Goal: Information Seeking & Learning: Get advice/opinions

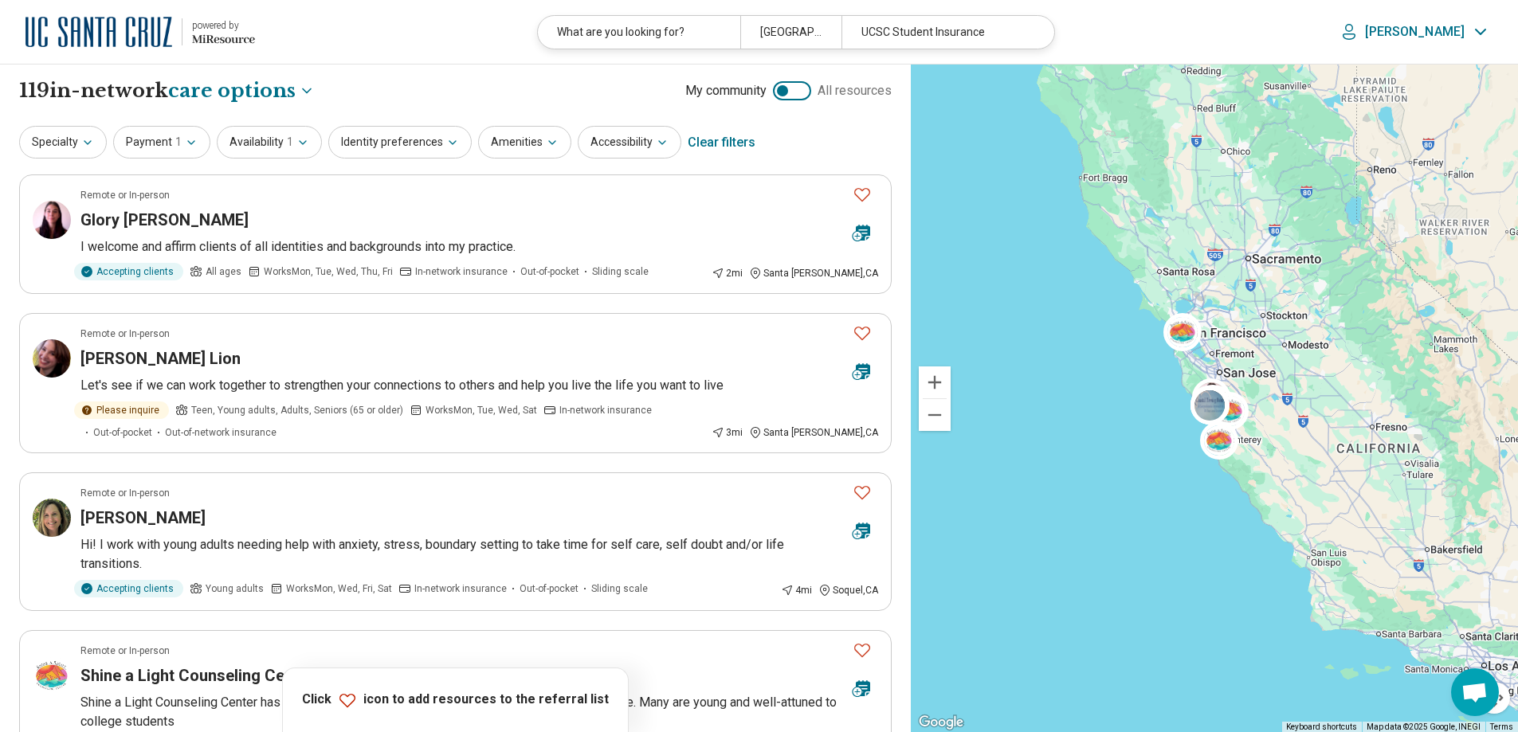
select select "***"
click at [98, 136] on button "Specialty" at bounding box center [63, 142] width 88 height 33
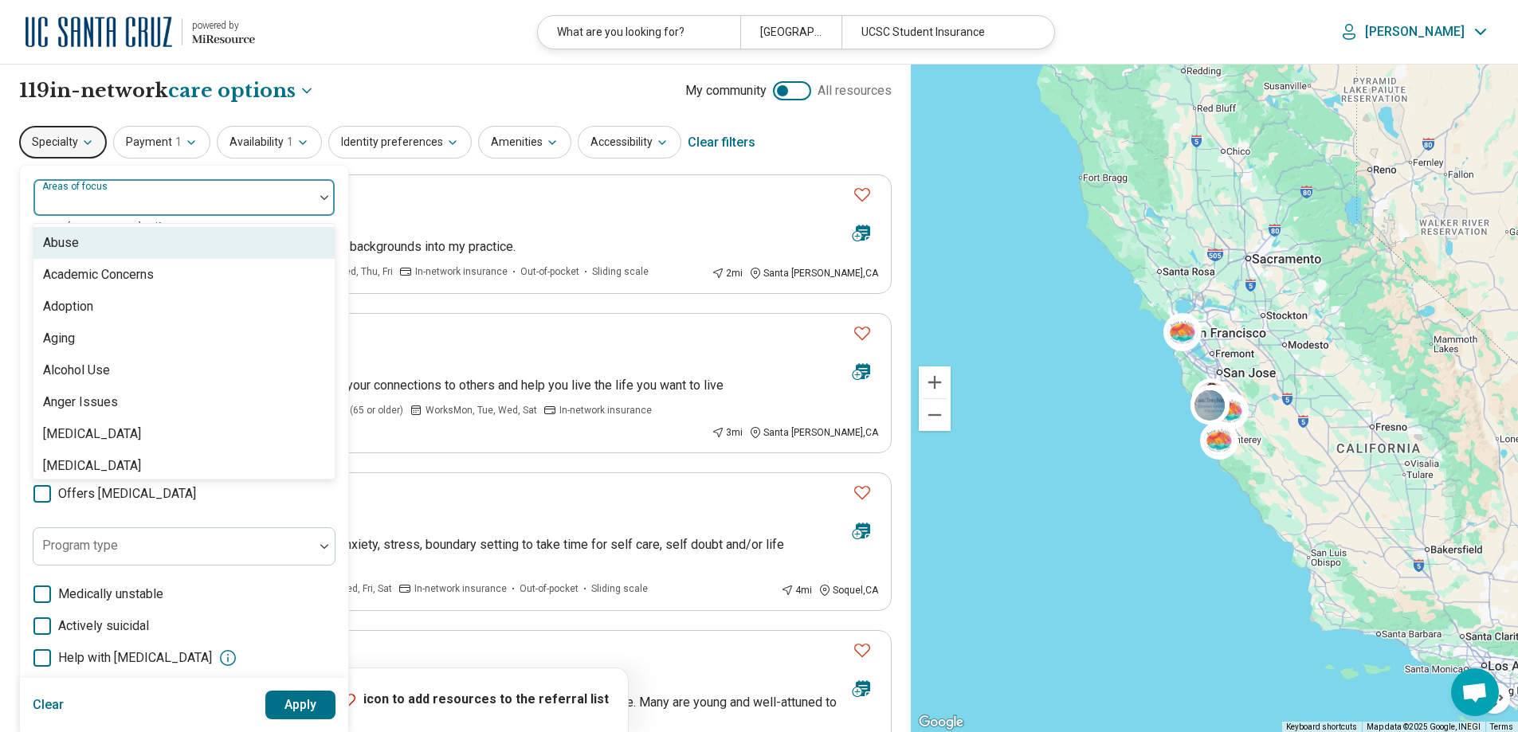
click at [96, 206] on div at bounding box center [174, 204] width 268 height 22
type input "***"
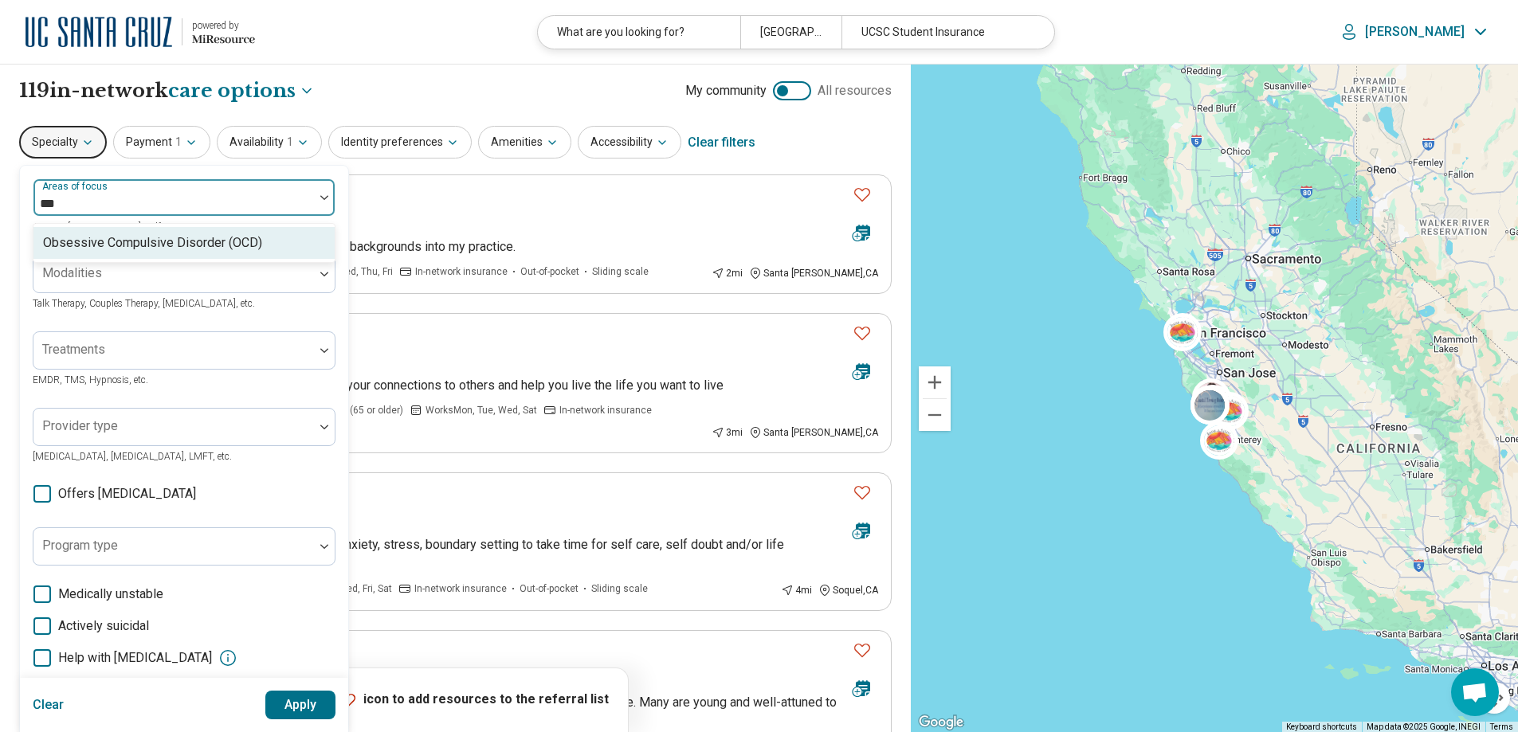
click at [159, 253] on div "Obsessive Compulsive Disorder (OCD)" at bounding box center [152, 242] width 219 height 19
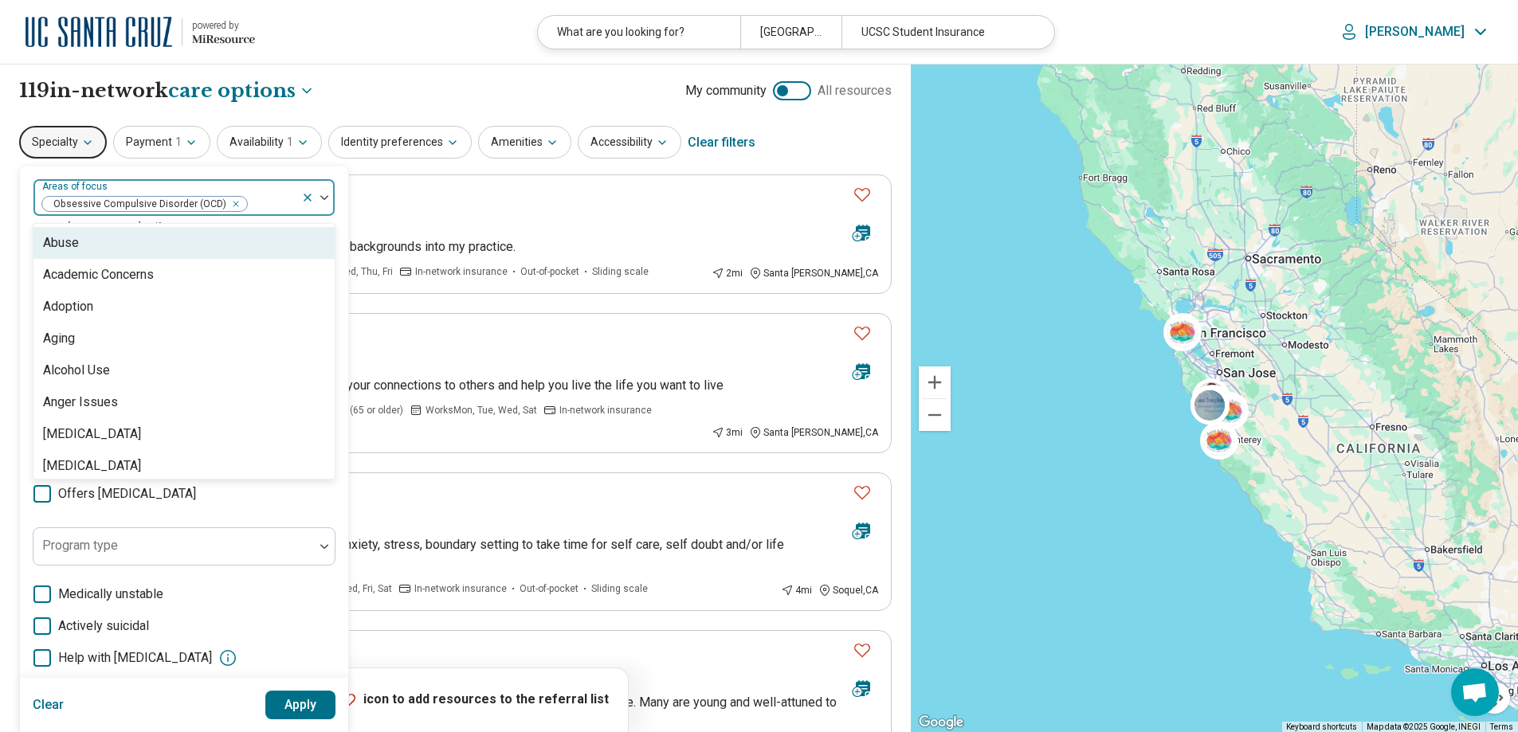
click at [338, 195] on div "option Obsessive Compulsive Disorder (OCD), selected. 99 results available. Use…" at bounding box center [184, 490] width 328 height 648
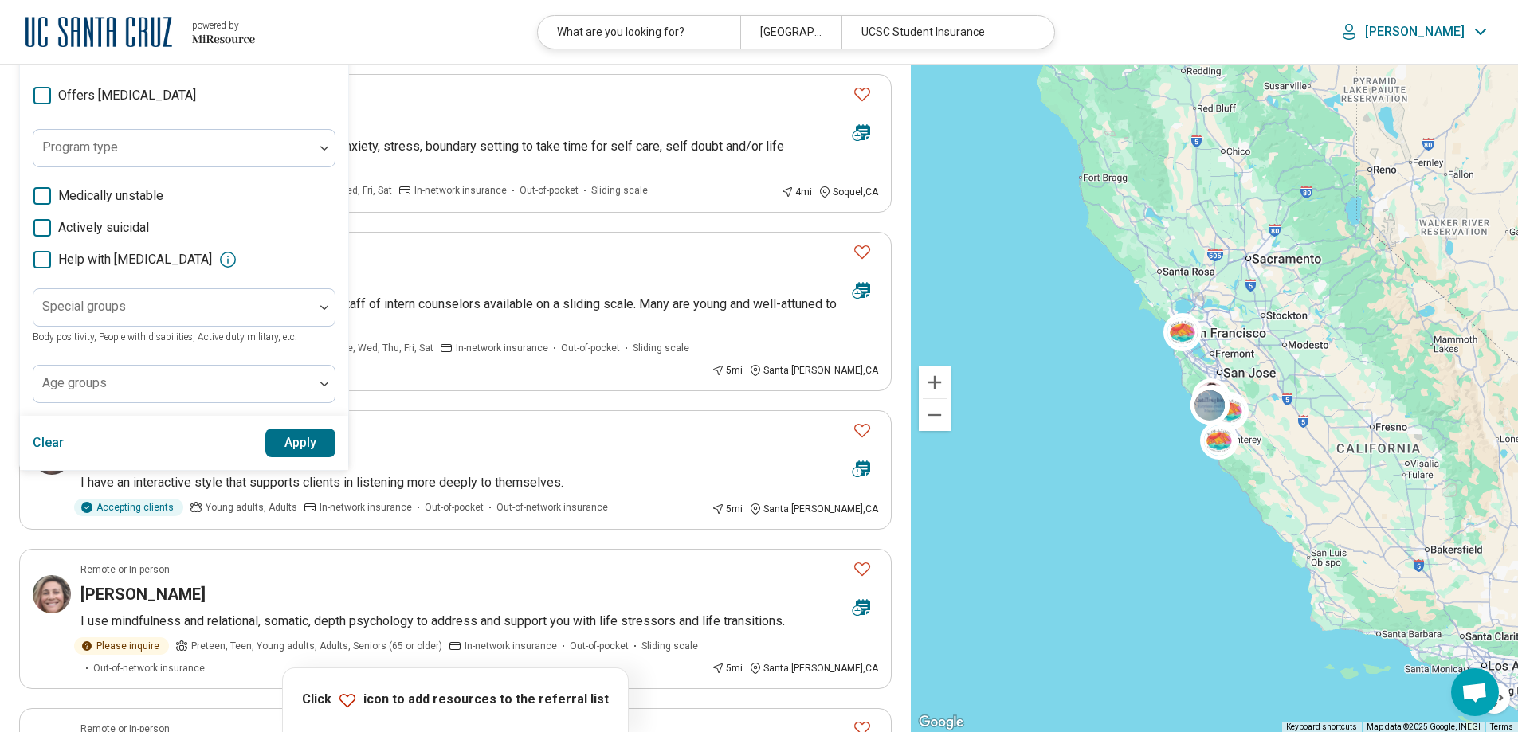
click at [305, 441] on button "Apply" at bounding box center [300, 443] width 71 height 29
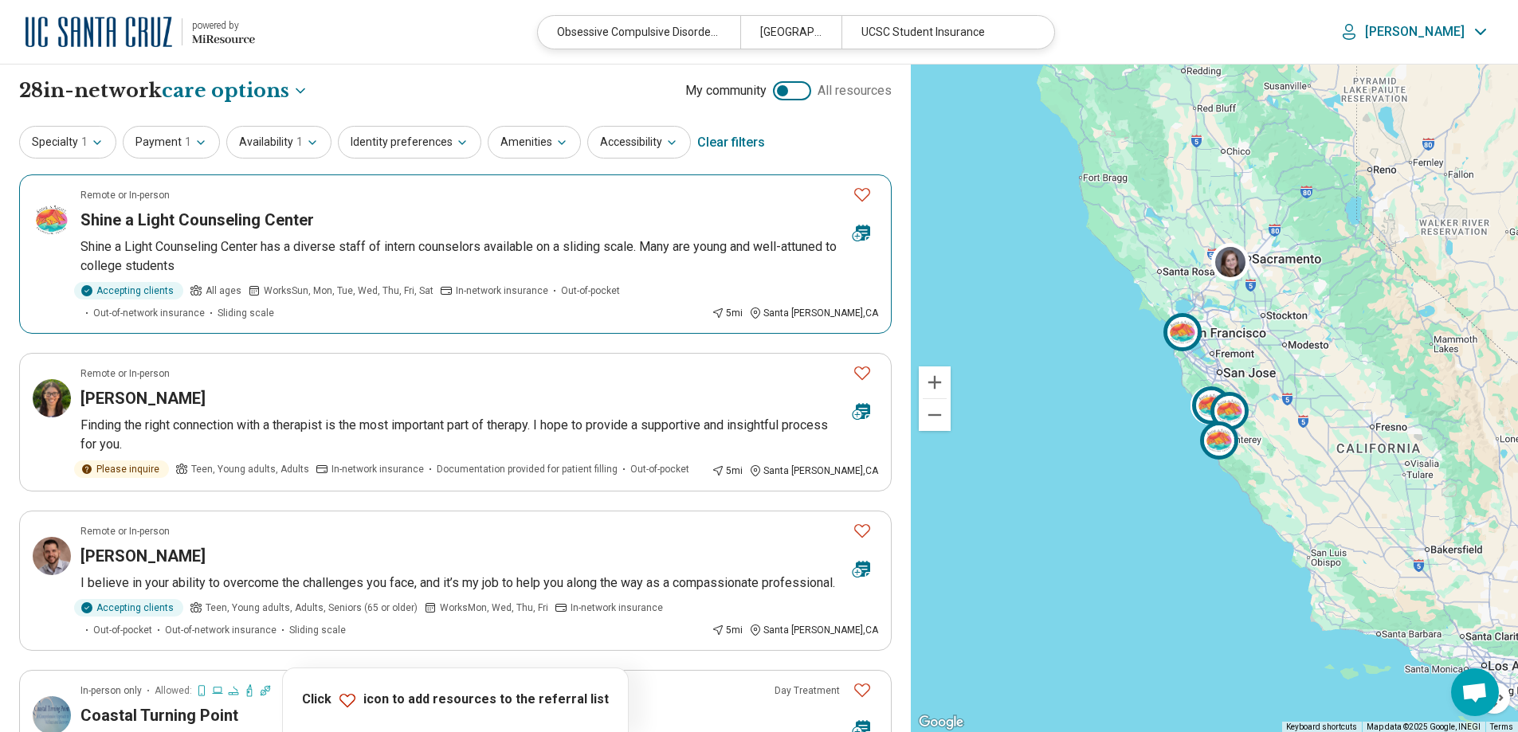
click at [867, 198] on icon "Favorite" at bounding box center [861, 194] width 19 height 19
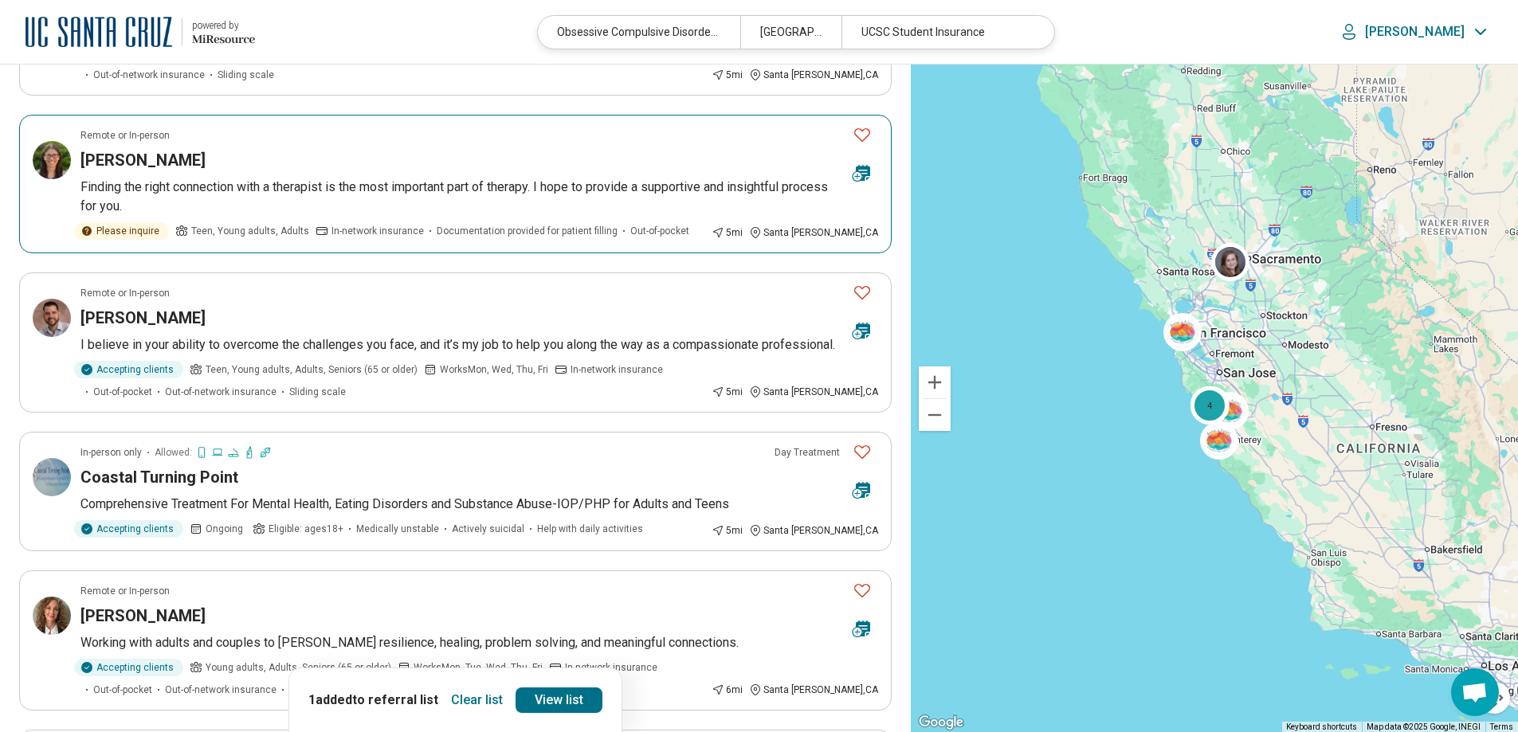
scroll to position [239, 0]
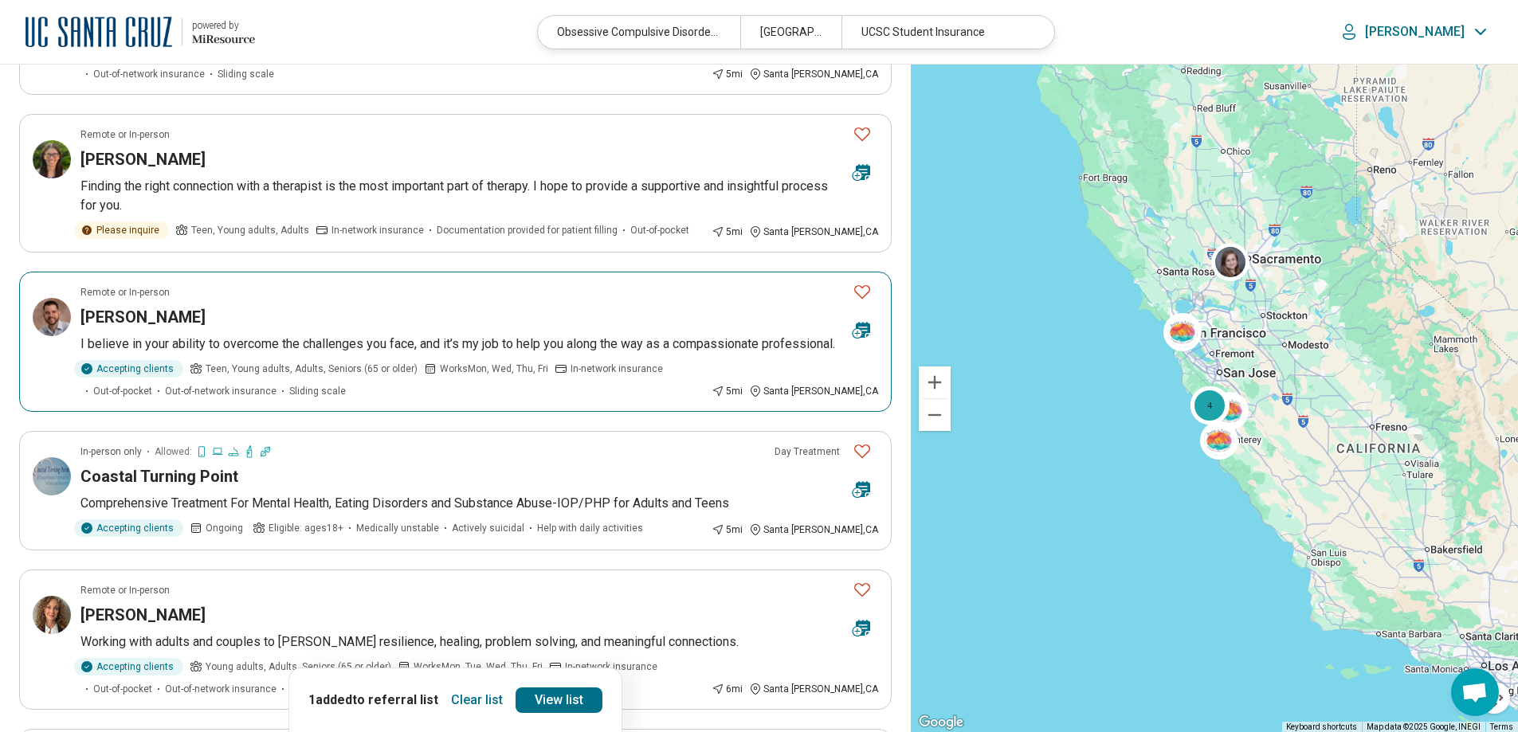
click at [562, 345] on p "I believe in your ability to overcome the challenges you face, and it’s my job …" at bounding box center [478, 344] width 797 height 19
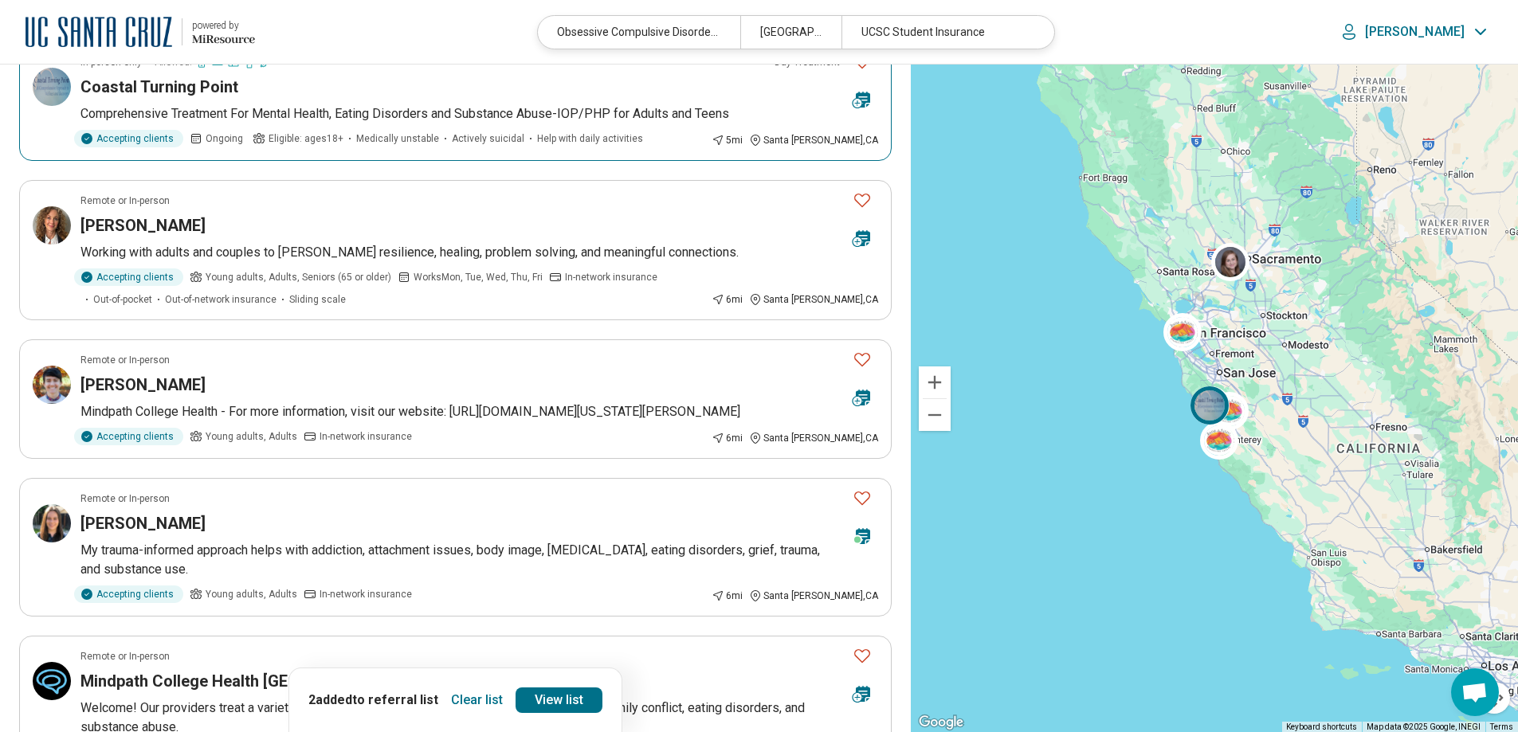
scroll to position [637, 0]
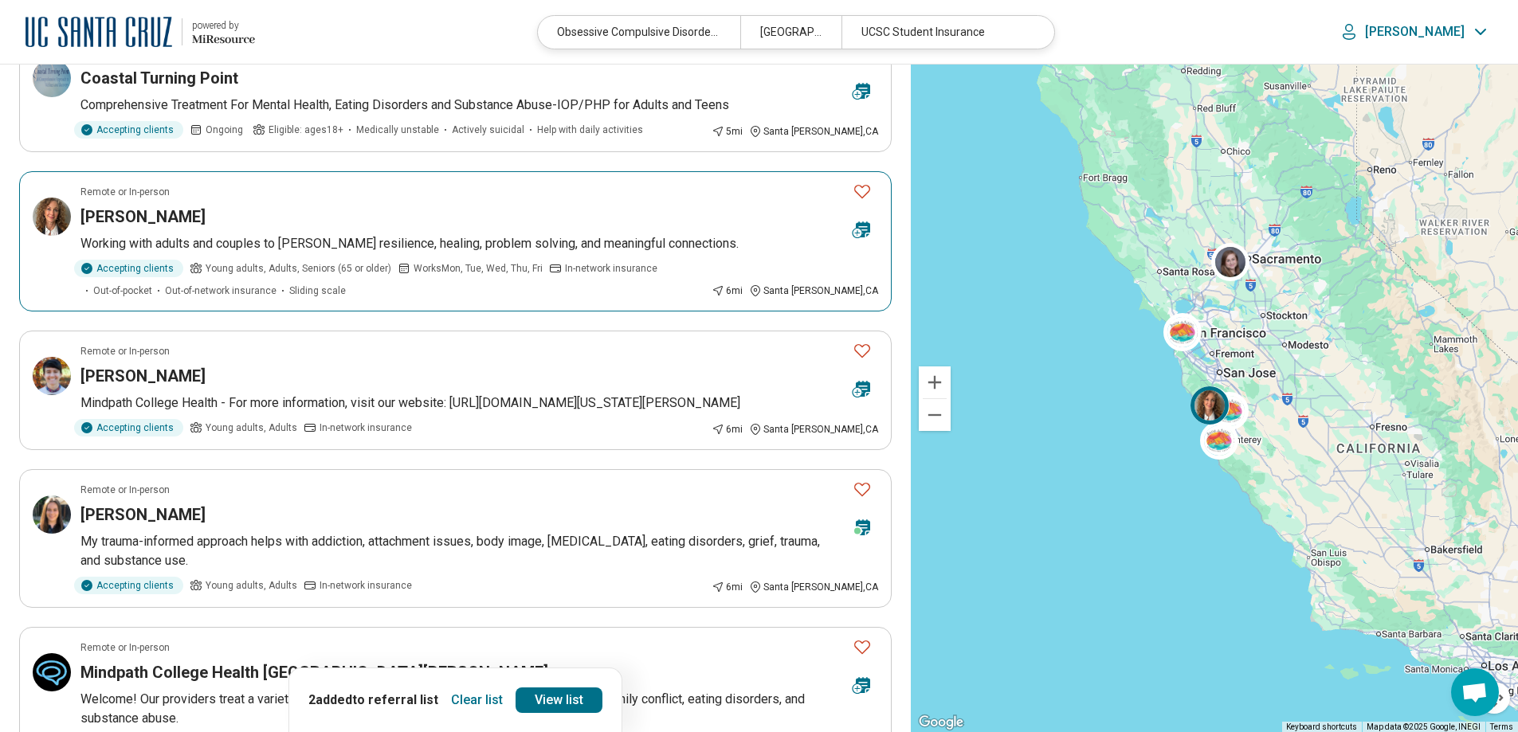
click at [335, 253] on p "Working with adults and couples to foster resilience, healing, problem solving,…" at bounding box center [478, 243] width 797 height 19
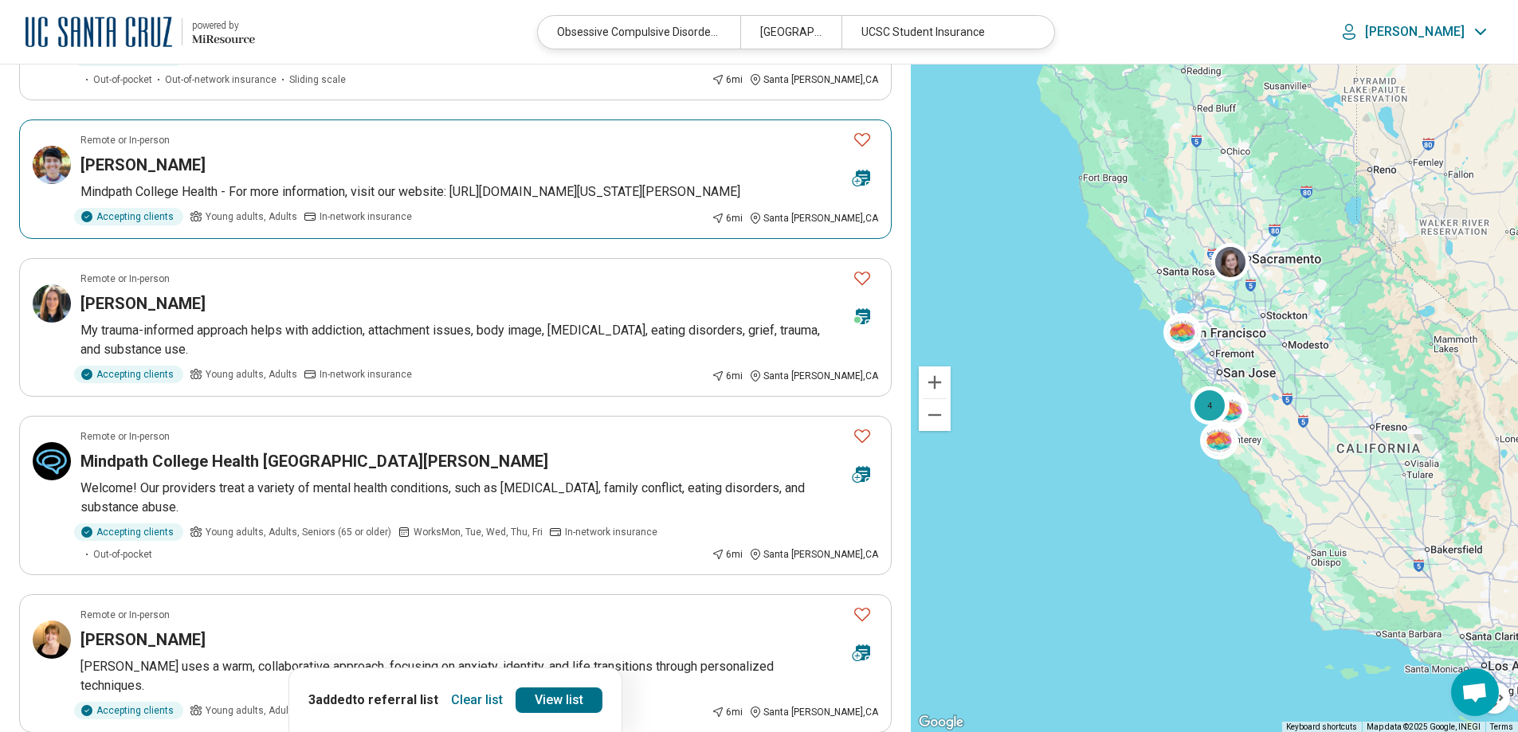
scroll to position [876, 0]
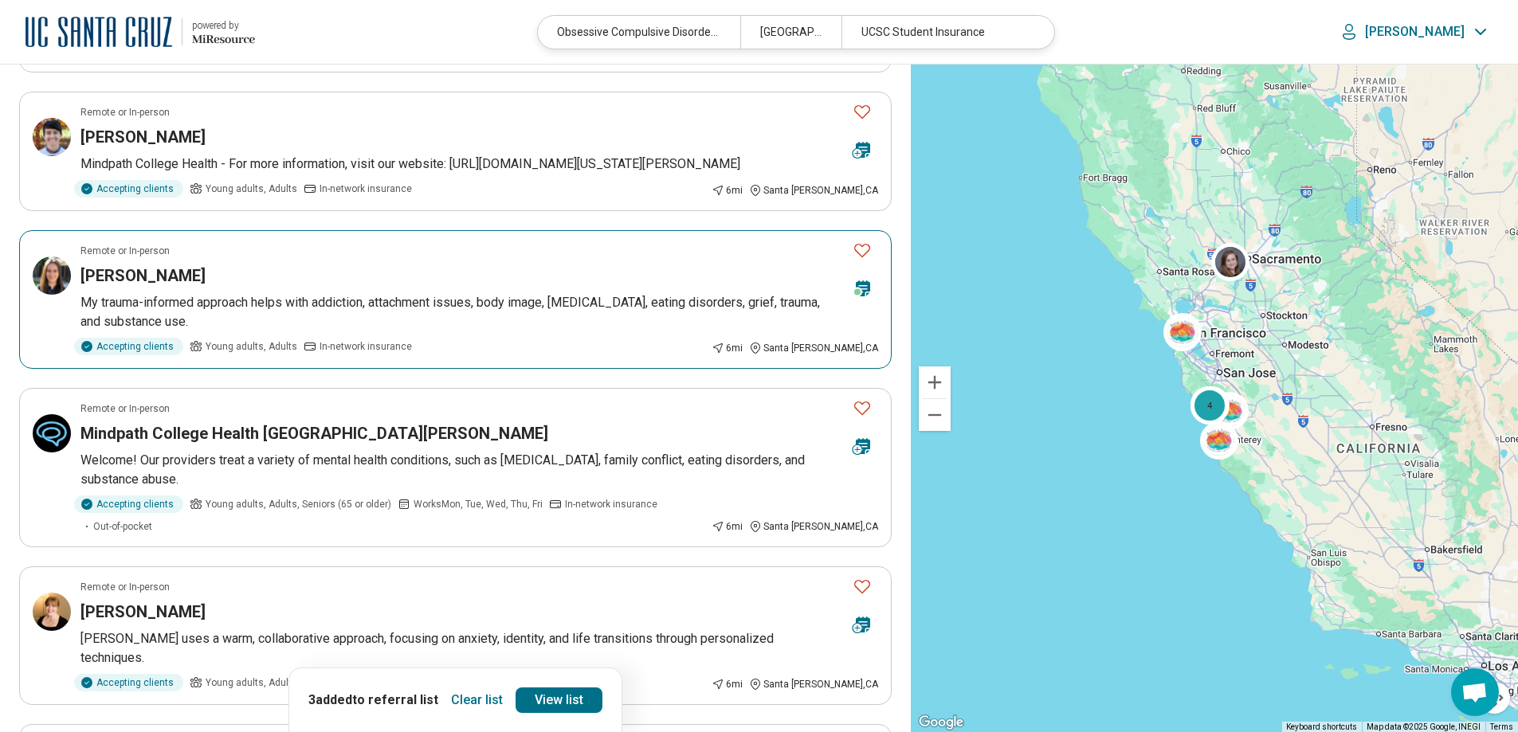
click at [460, 324] on p "My trauma-informed approach helps with addiction, attachment issues, body image…" at bounding box center [478, 312] width 797 height 38
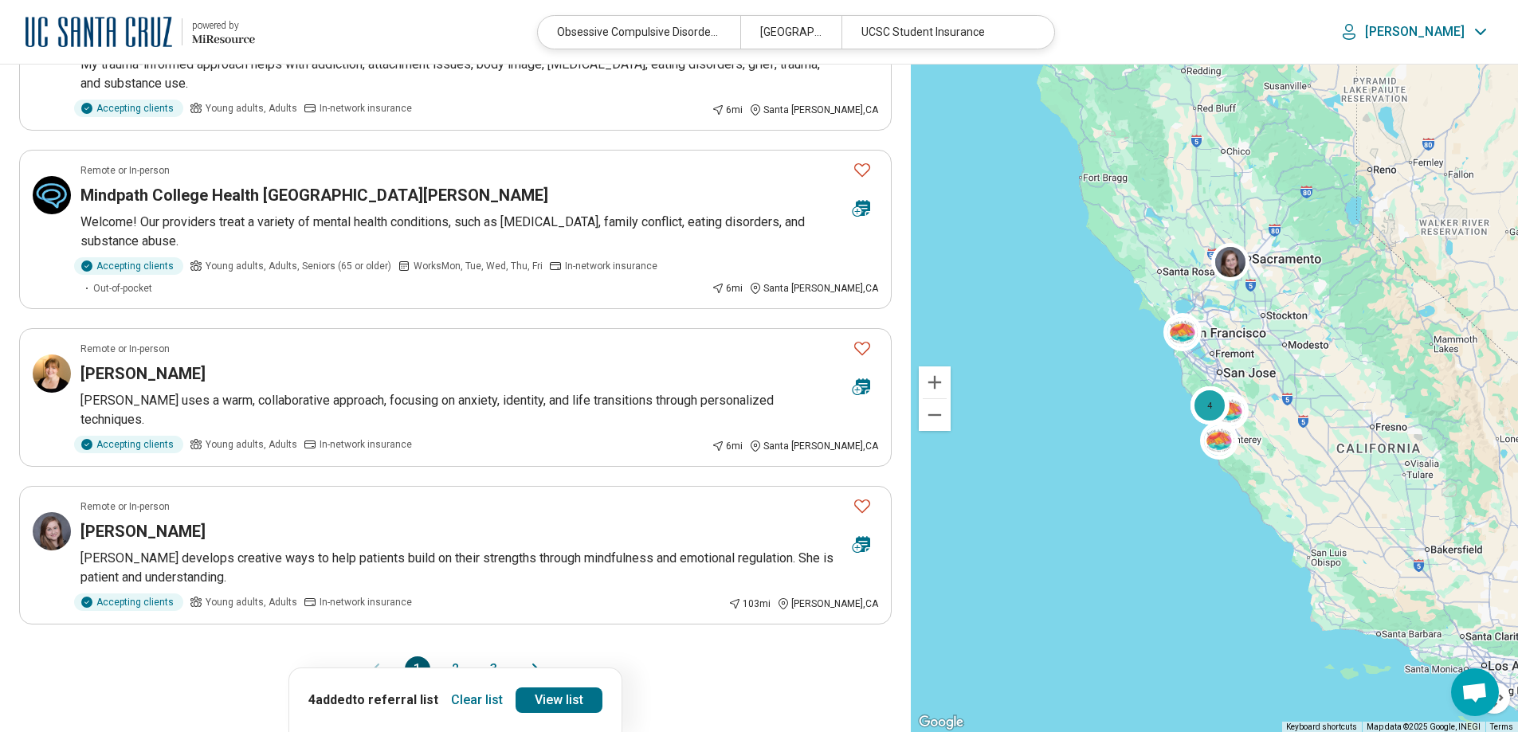
scroll to position [1115, 0]
click at [870, 178] on button "Favorite" at bounding box center [862, 169] width 32 height 33
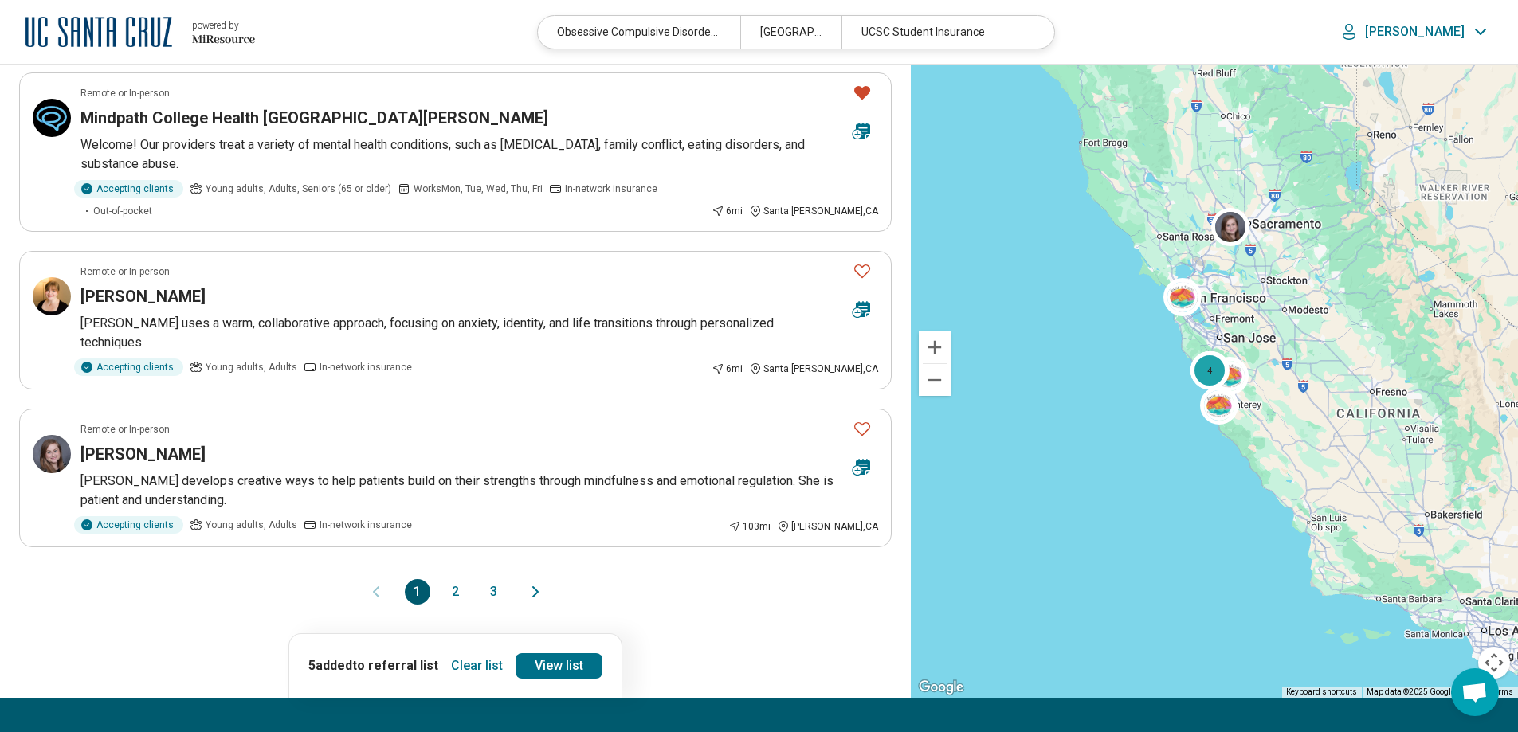
scroll to position [1275, 0]
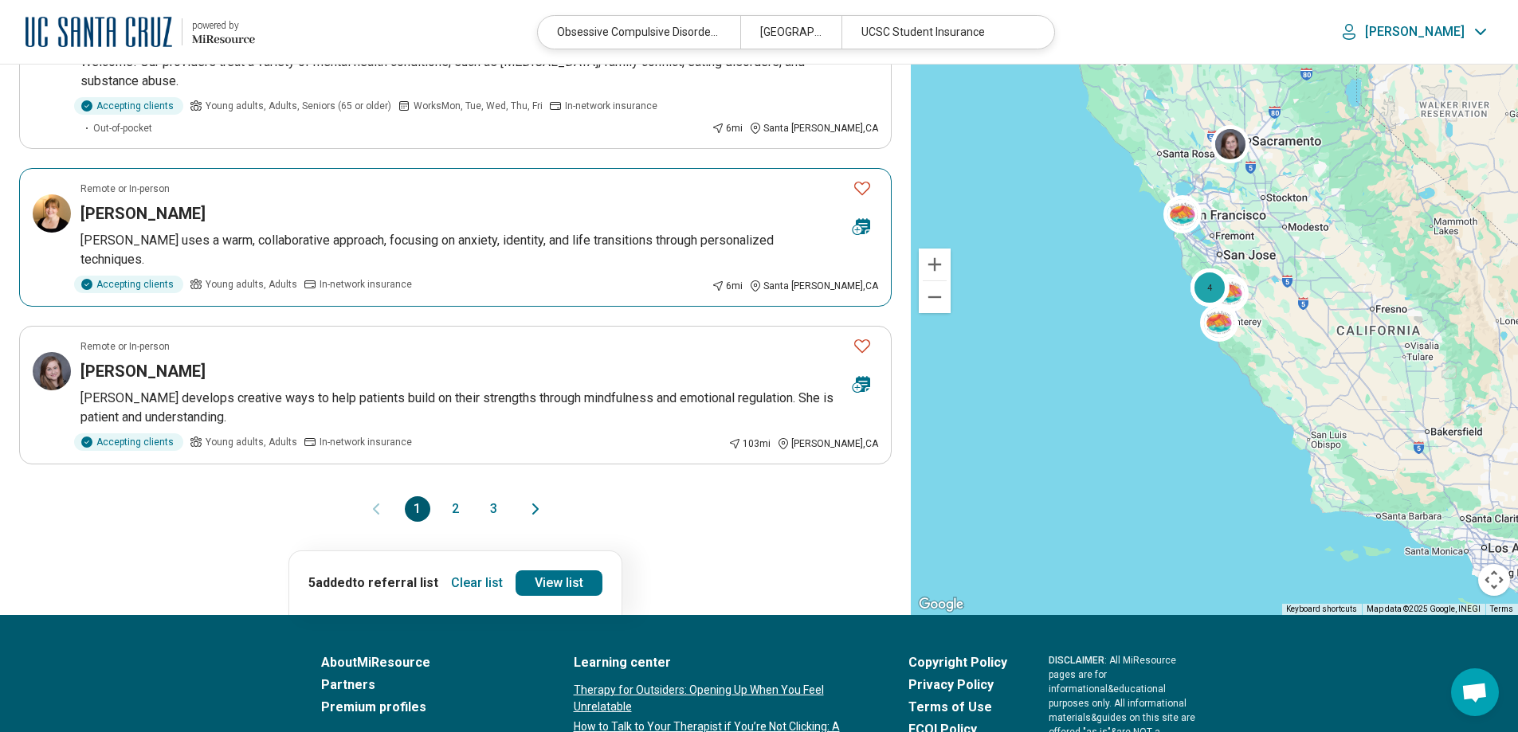
click at [345, 243] on p "Caitlin uses a warm, collaborative approach, focusing on anxiety, identity, and…" at bounding box center [478, 250] width 797 height 38
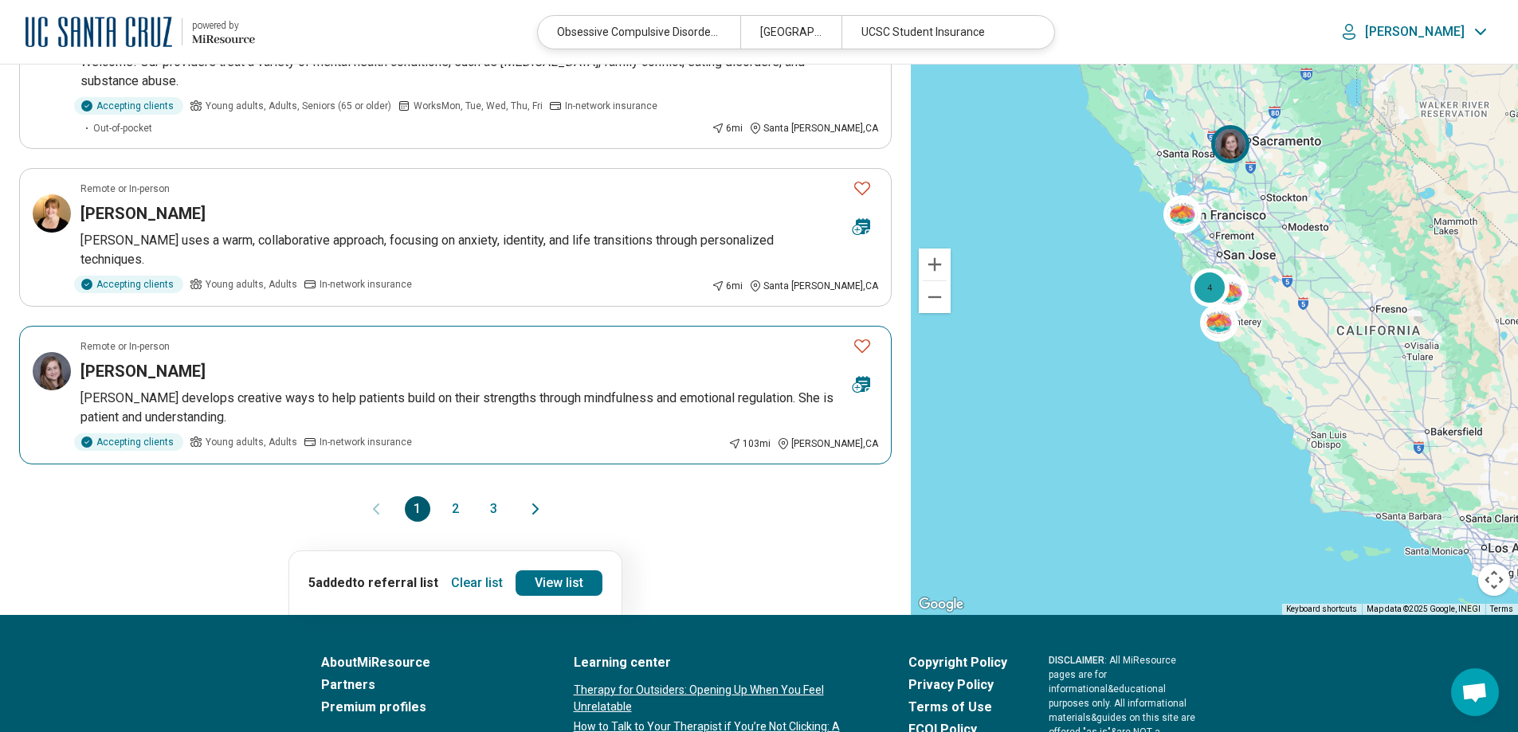
click at [510, 389] on p "Claire develops creative ways to help patients build on their strengths through…" at bounding box center [478, 408] width 797 height 38
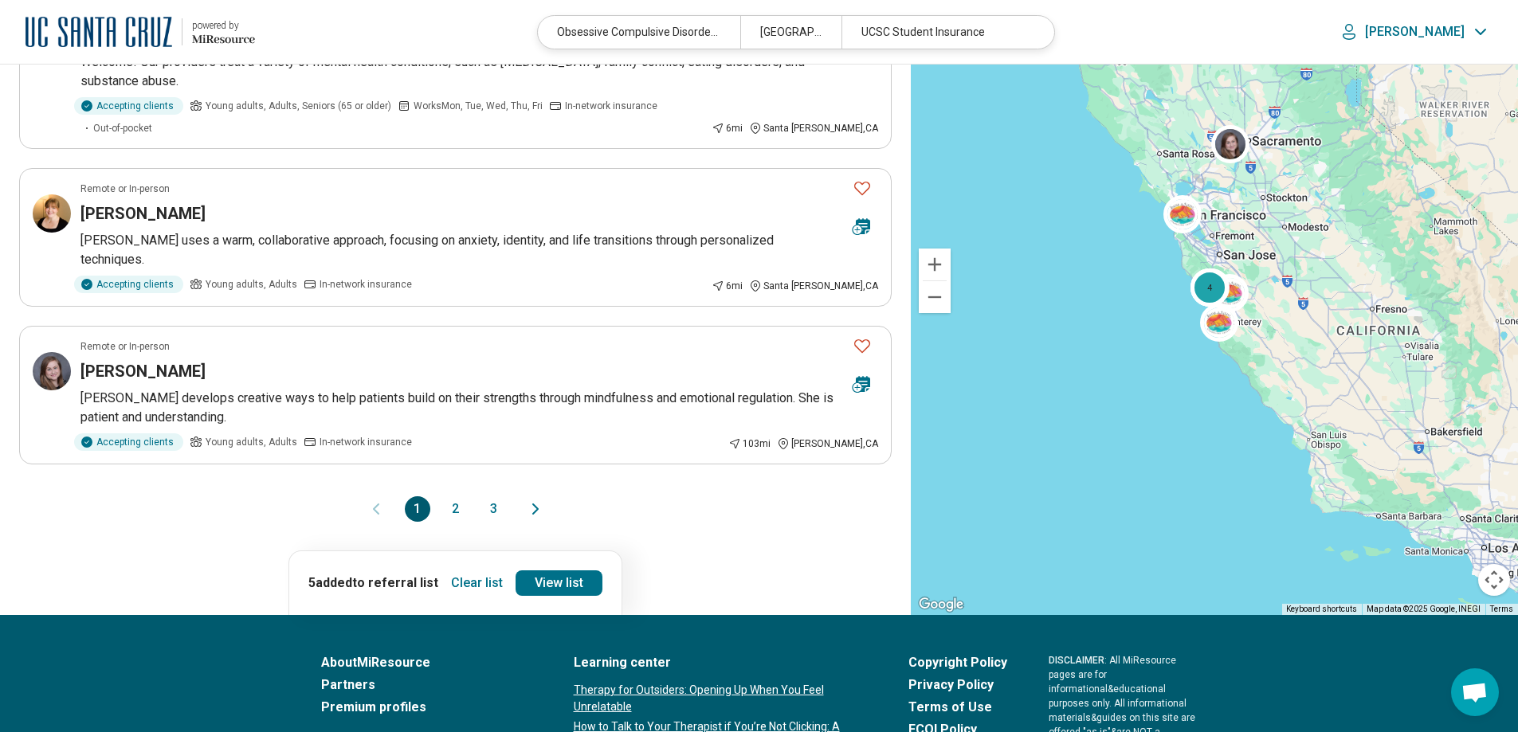
click at [461, 496] on button "2" at bounding box center [455, 508] width 25 height 25
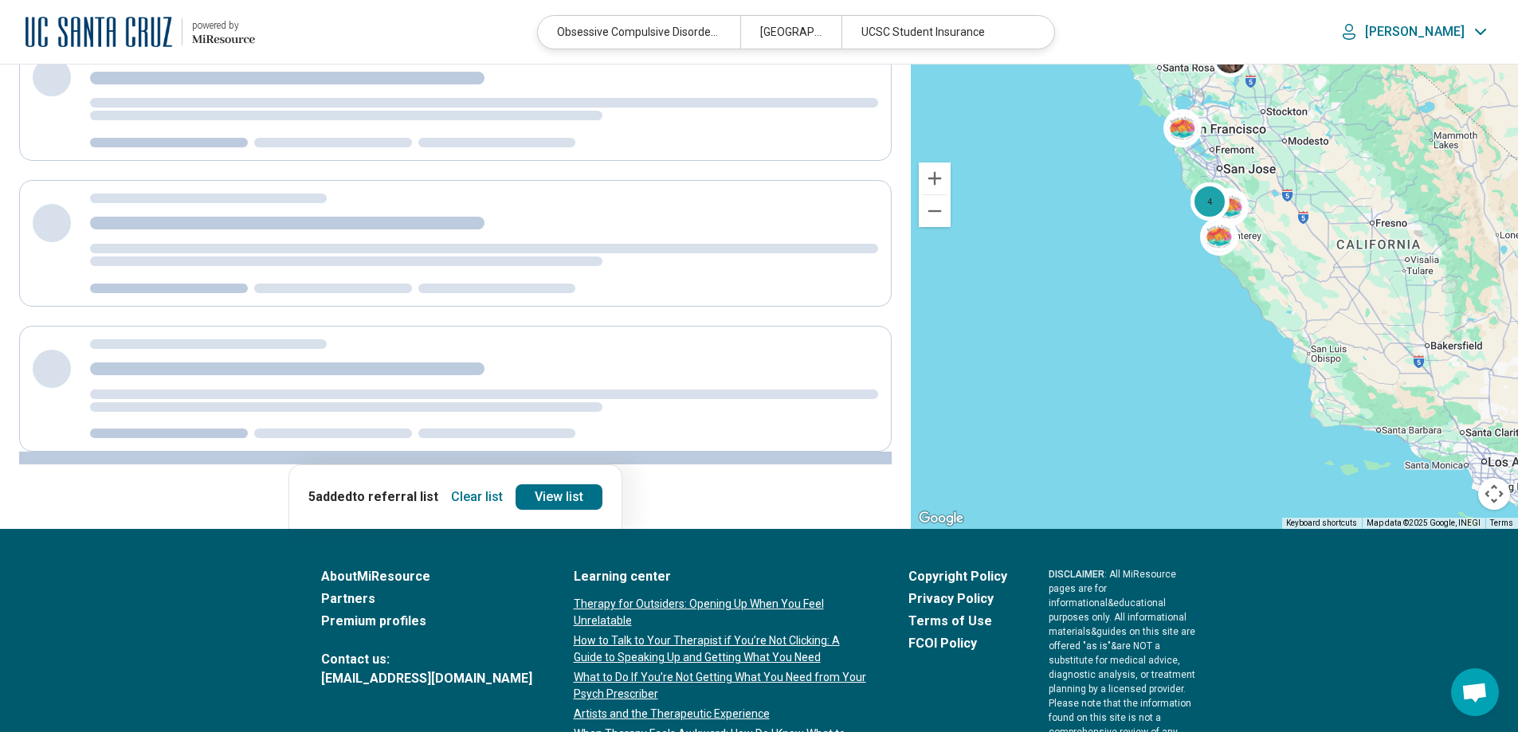
scroll to position [0, 0]
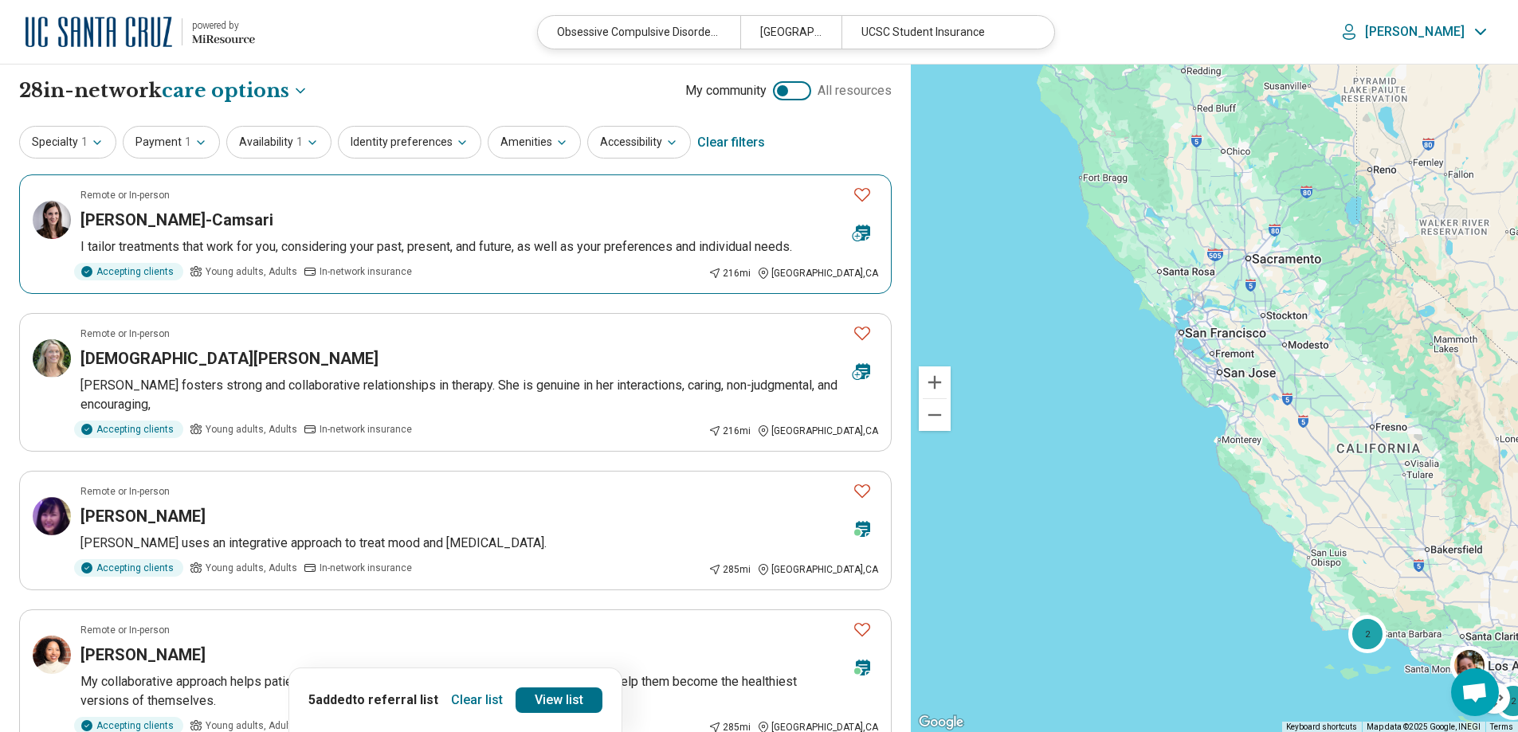
click at [700, 258] on article "Remote or In-person Deniz Doruk-Camsari I tailor treatments that work for you, …" at bounding box center [455, 234] width 872 height 120
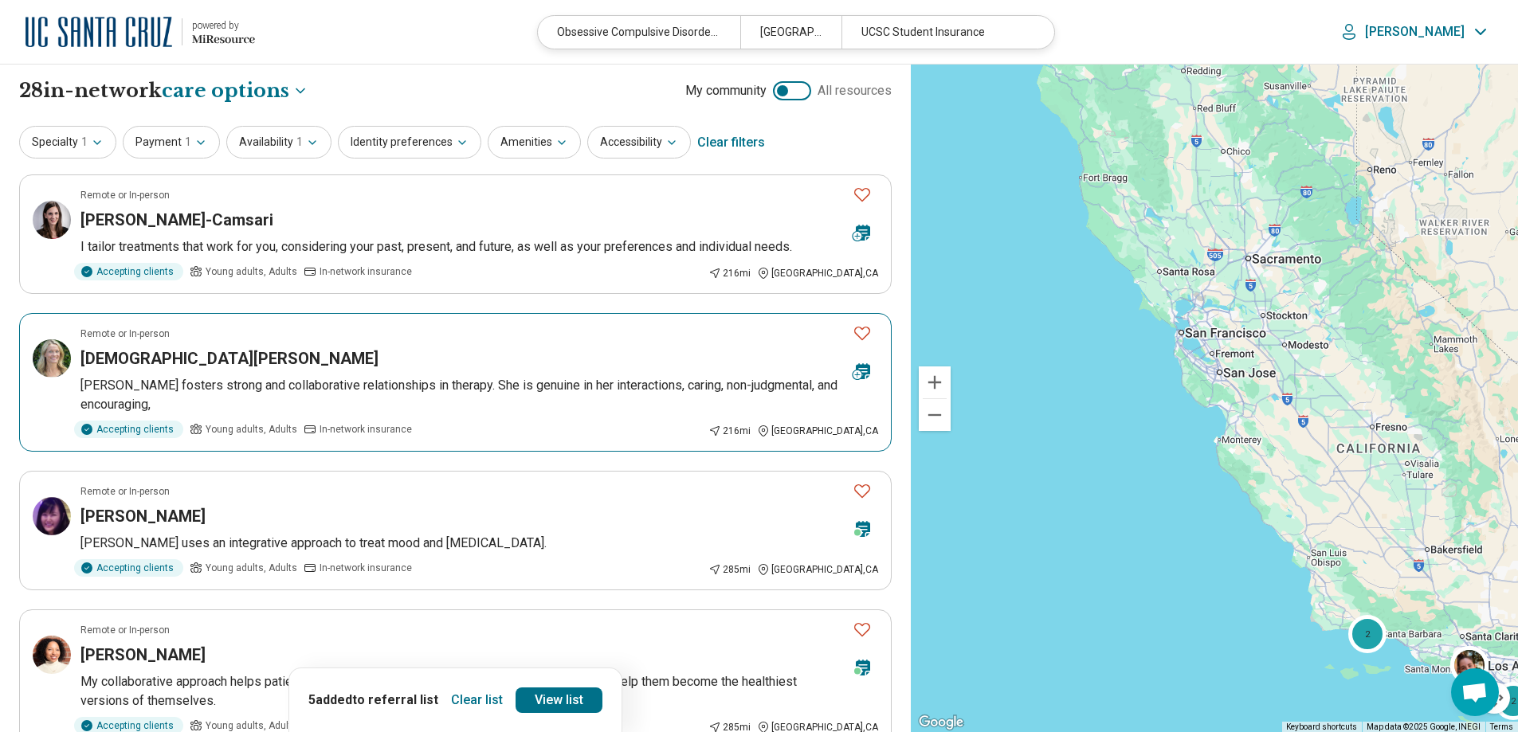
click at [421, 386] on p "Dr. Kristen Strong fosters strong and collaborative relationships in therapy. S…" at bounding box center [478, 395] width 797 height 38
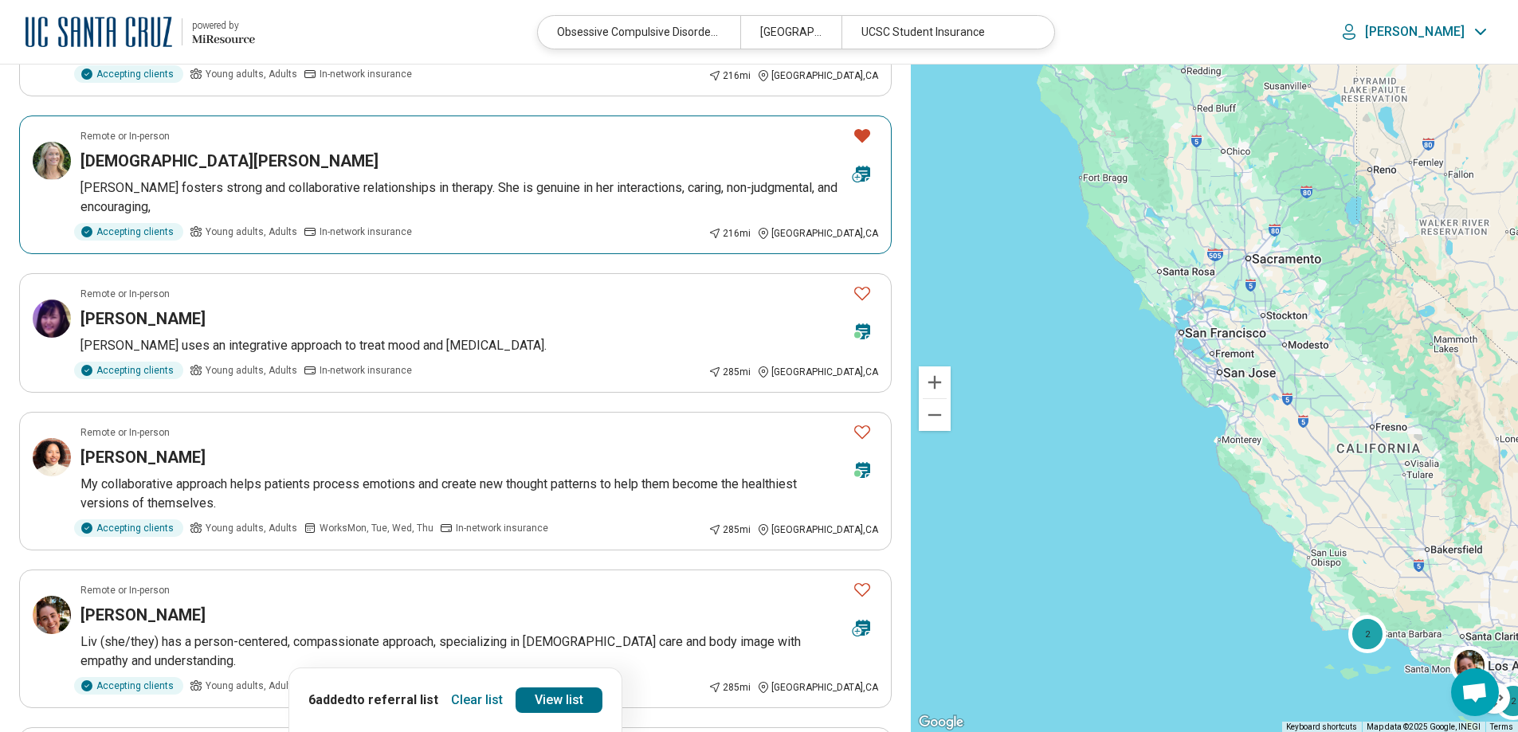
scroll to position [239, 0]
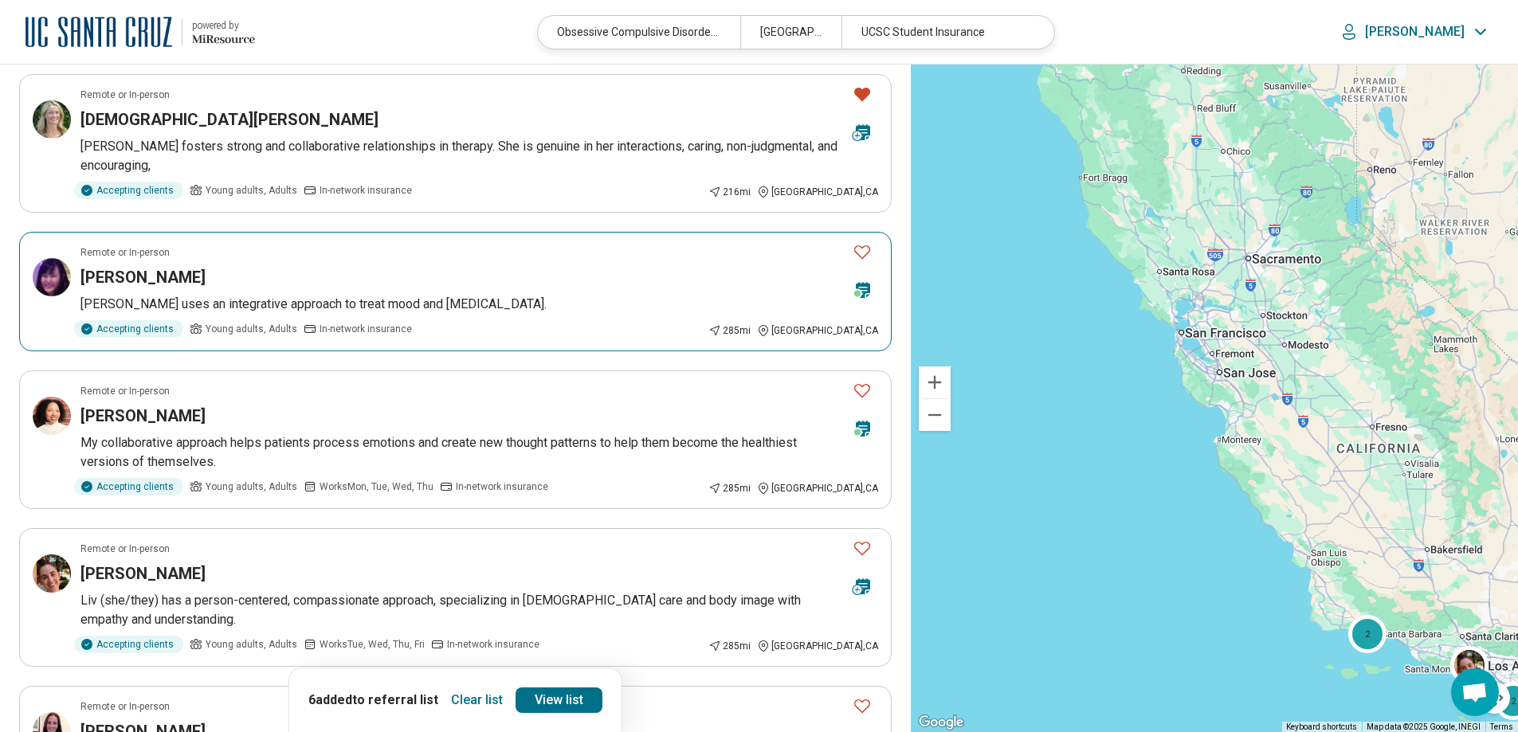
click at [343, 303] on p "Dr. Lydia Liu uses an integrative approach to treat mood and anxiety disorders." at bounding box center [478, 304] width 797 height 19
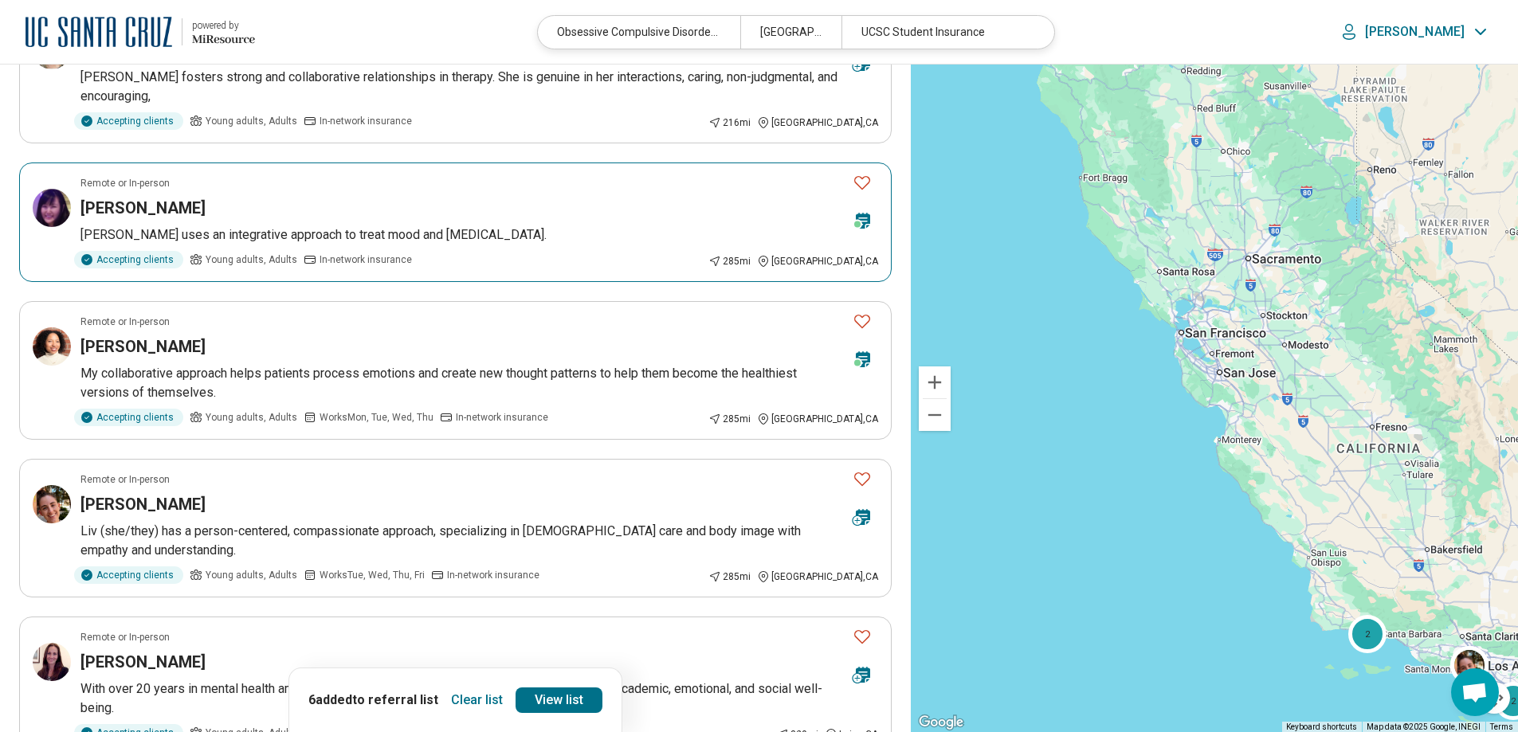
scroll to position [398, 0]
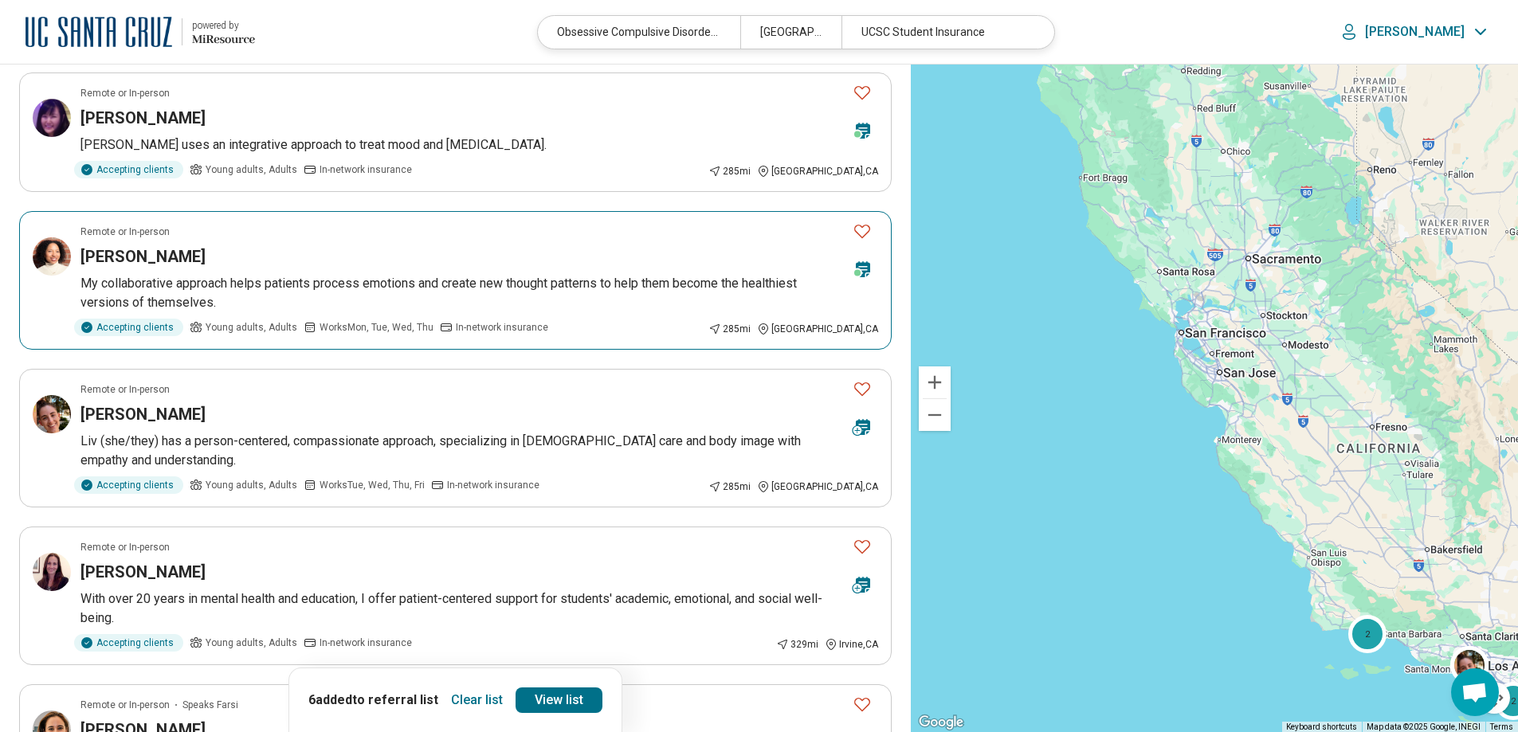
click at [690, 292] on p "My collaborative approach helps patients process emotions and create new though…" at bounding box center [478, 293] width 797 height 38
click at [541, 714] on div "Clear list 6 added to referral list View list" at bounding box center [455, 700] width 334 height 65
click at [547, 697] on link "View list" at bounding box center [558, 700] width 87 height 25
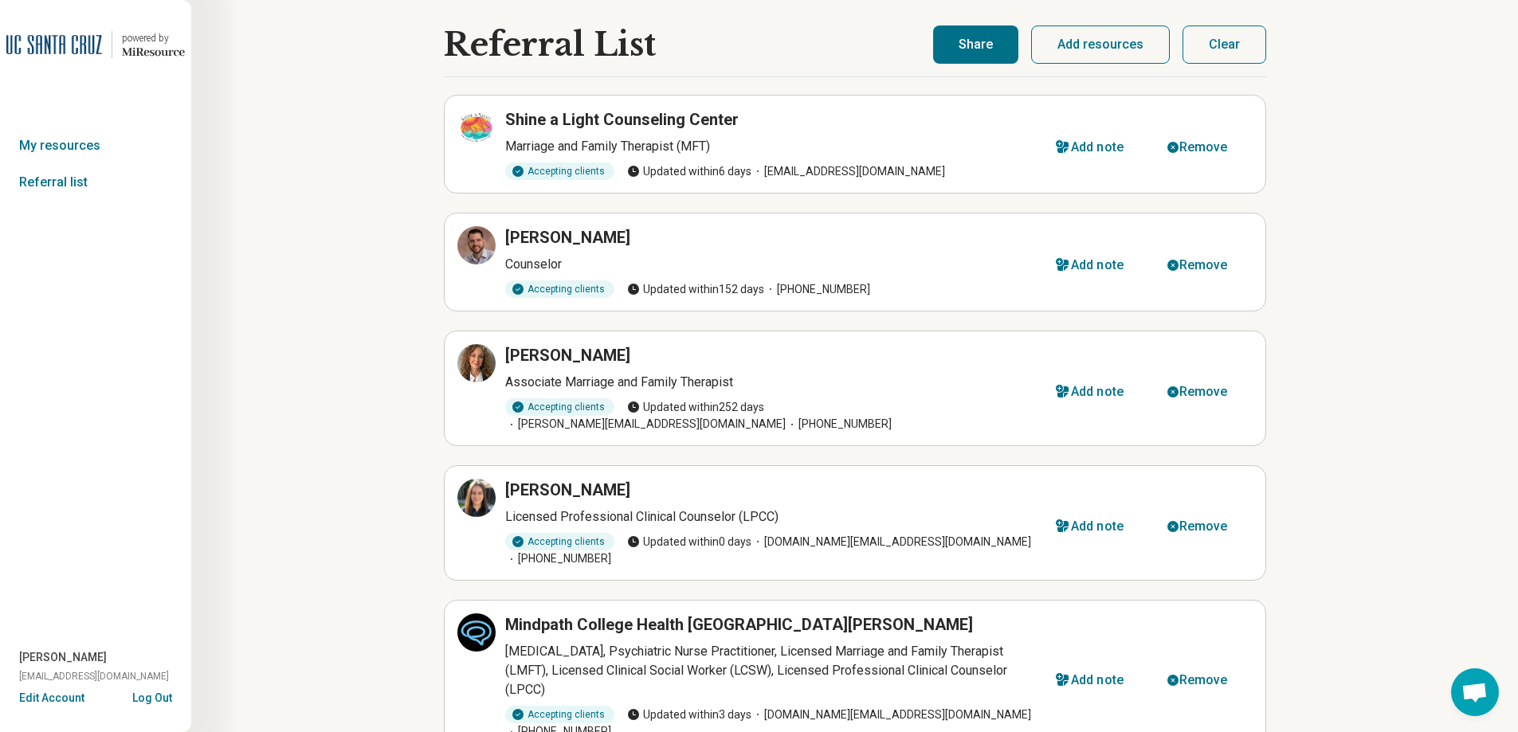
click at [986, 38] on button "Share" at bounding box center [975, 44] width 85 height 38
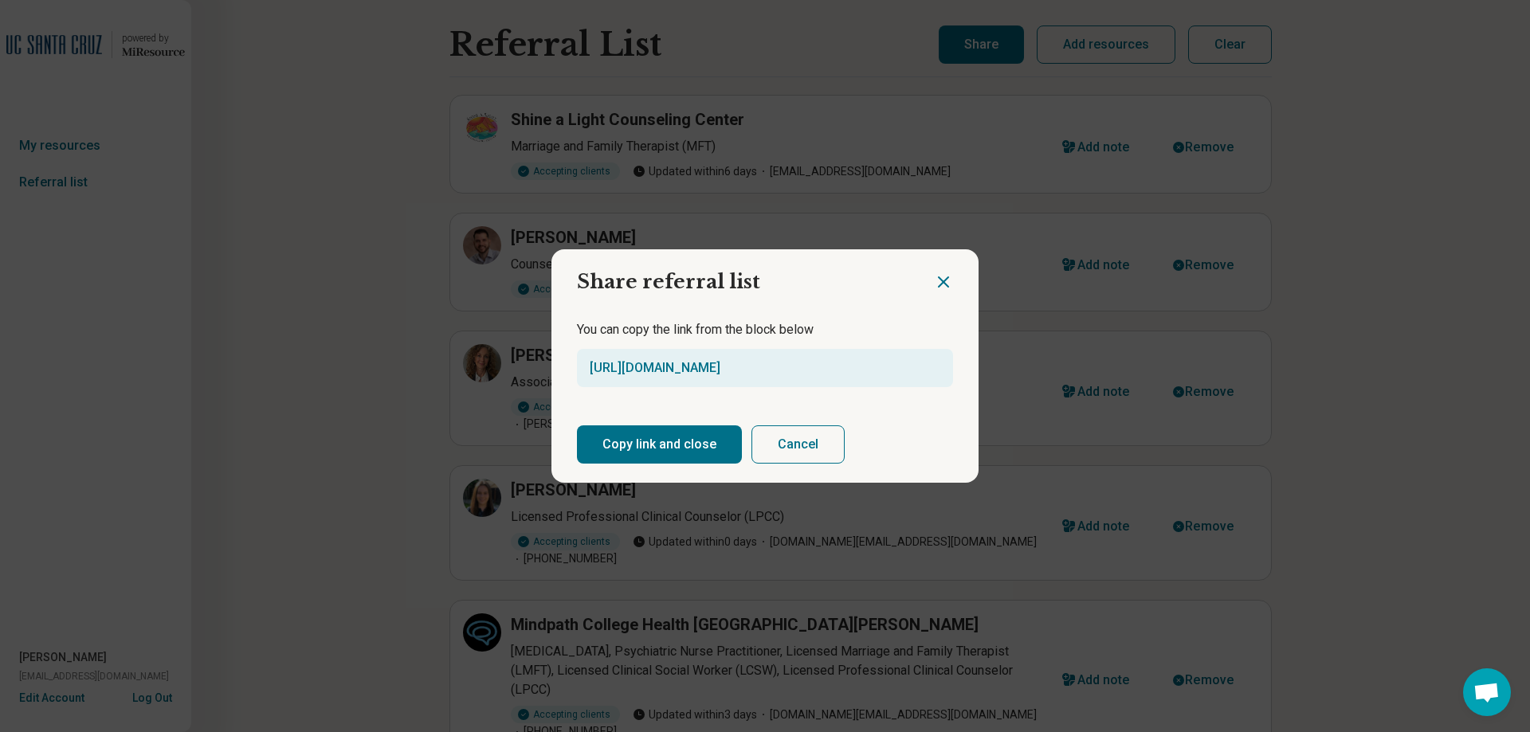
click at [651, 438] on button "Copy link and close" at bounding box center [659, 444] width 165 height 38
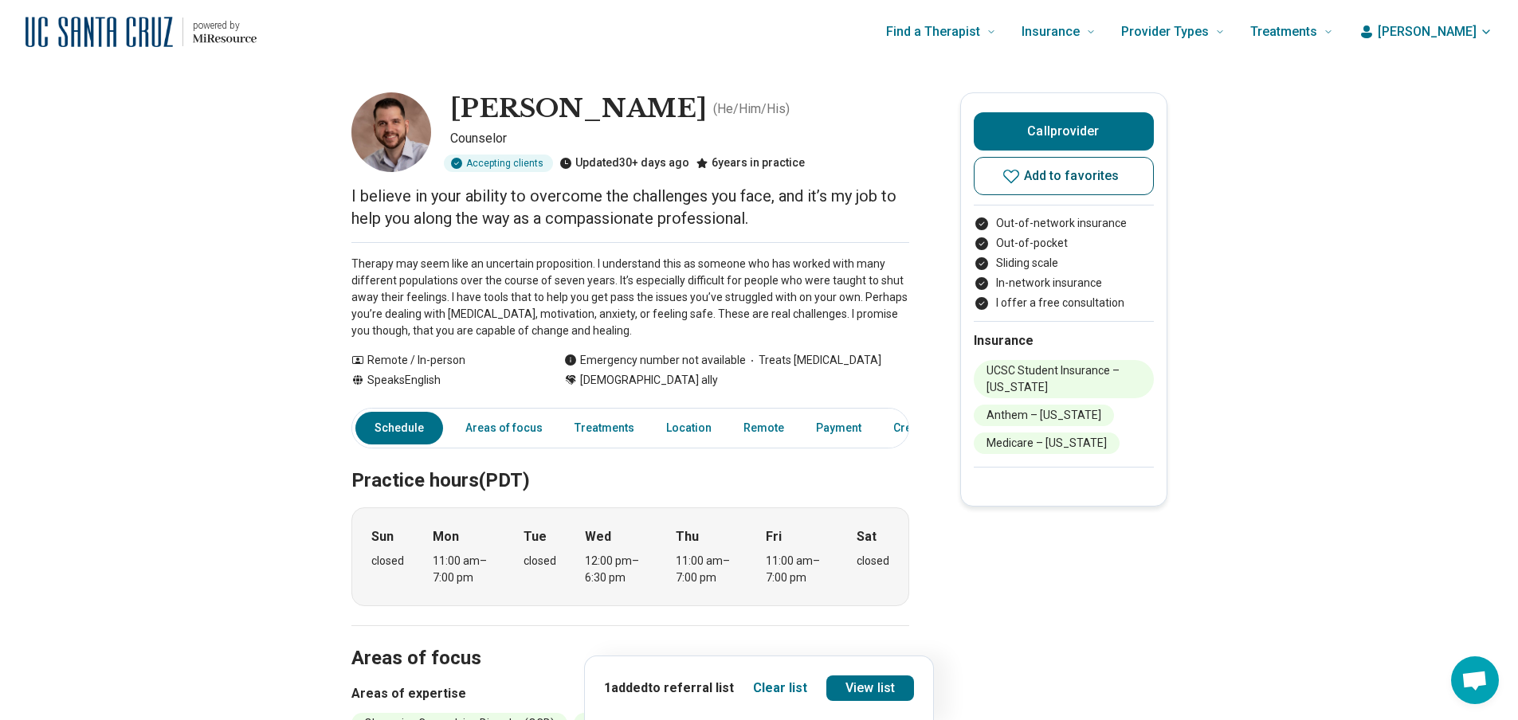
click at [1006, 188] on button "Add to favorites" at bounding box center [1064, 176] width 180 height 38
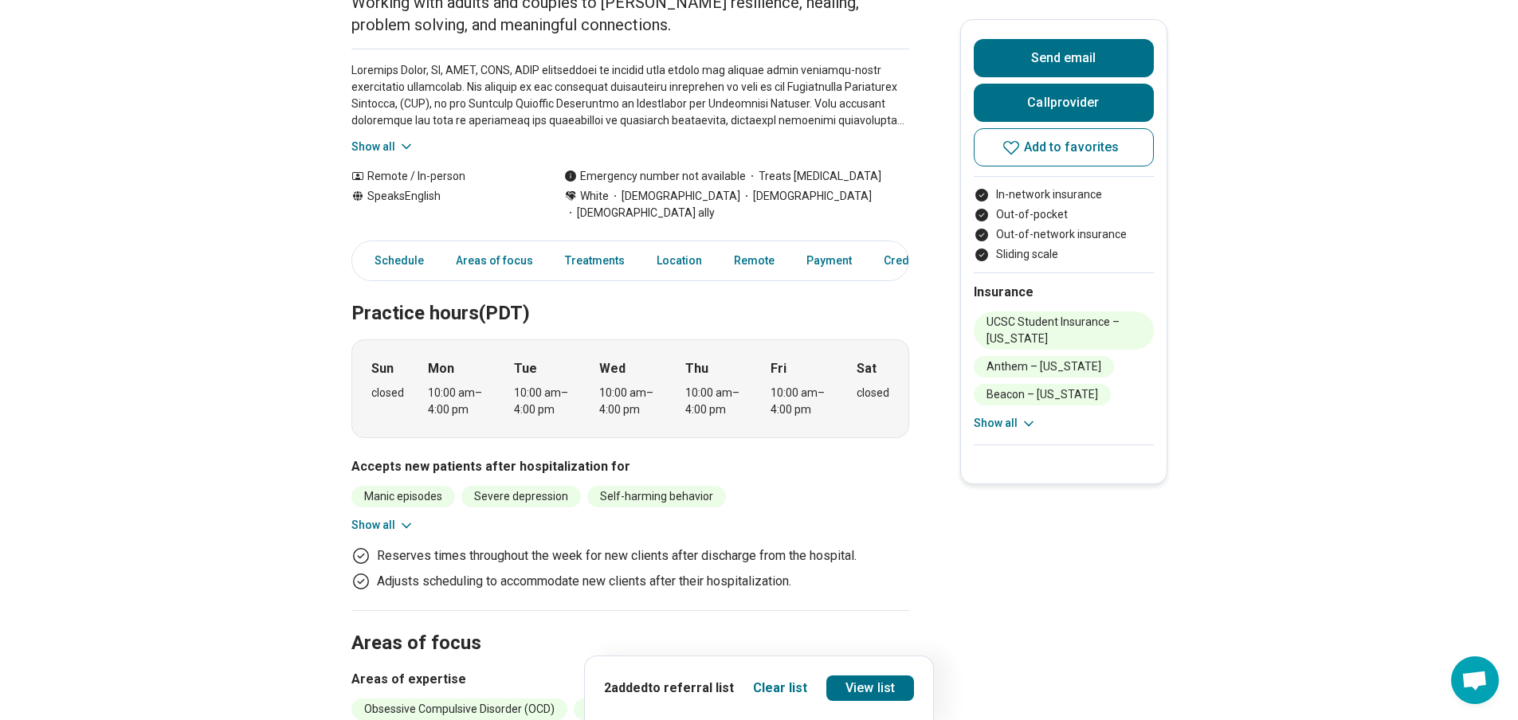
scroll to position [80, 0]
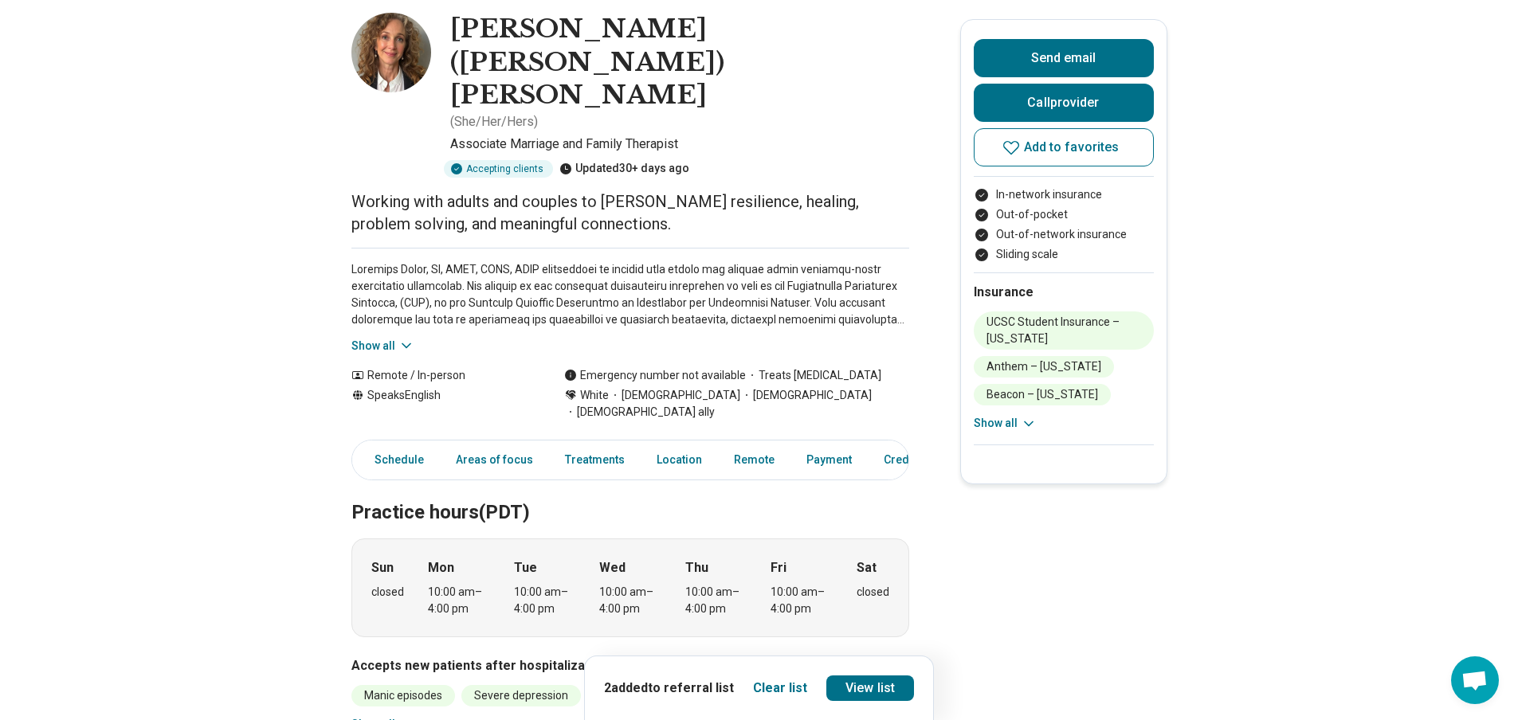
click at [402, 338] on icon at bounding box center [406, 346] width 16 height 16
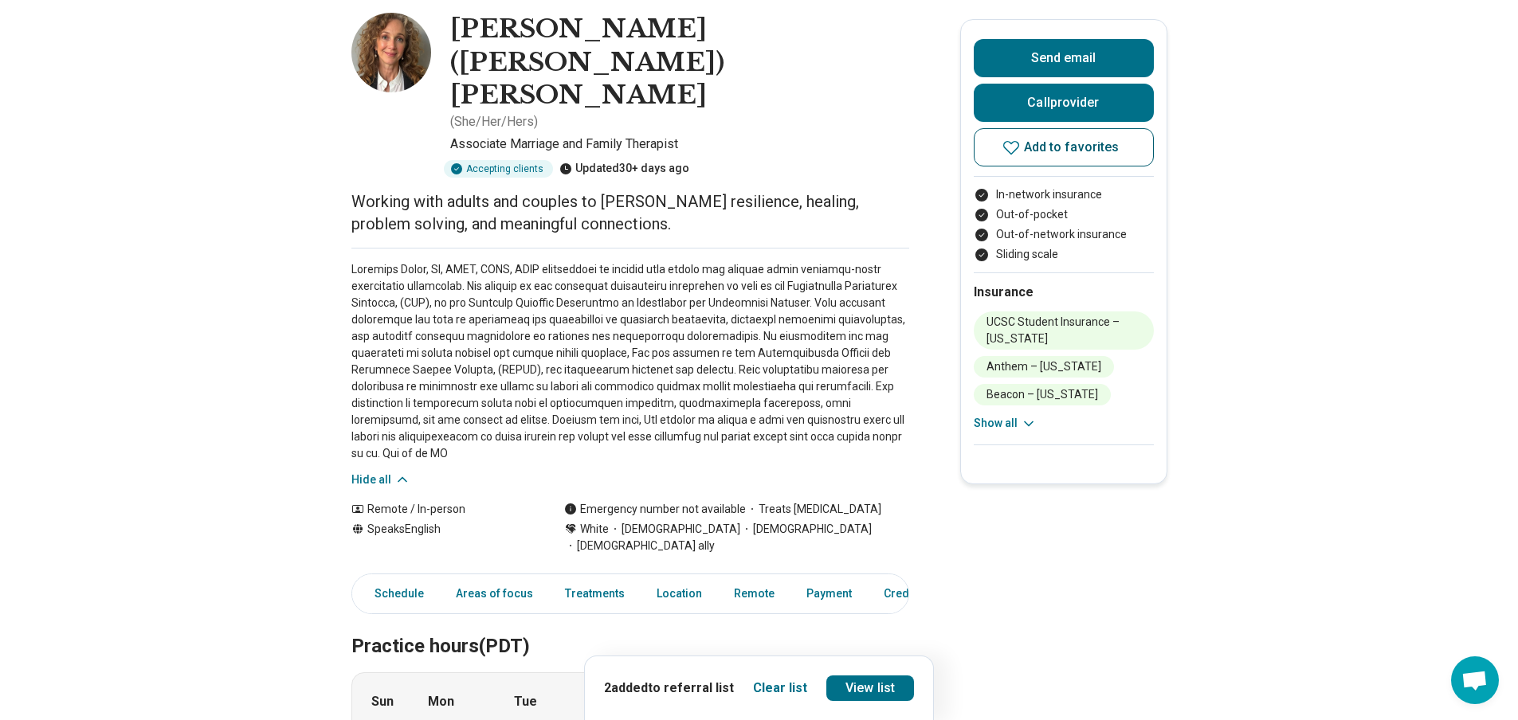
click at [1019, 143] on icon at bounding box center [1011, 148] width 16 height 14
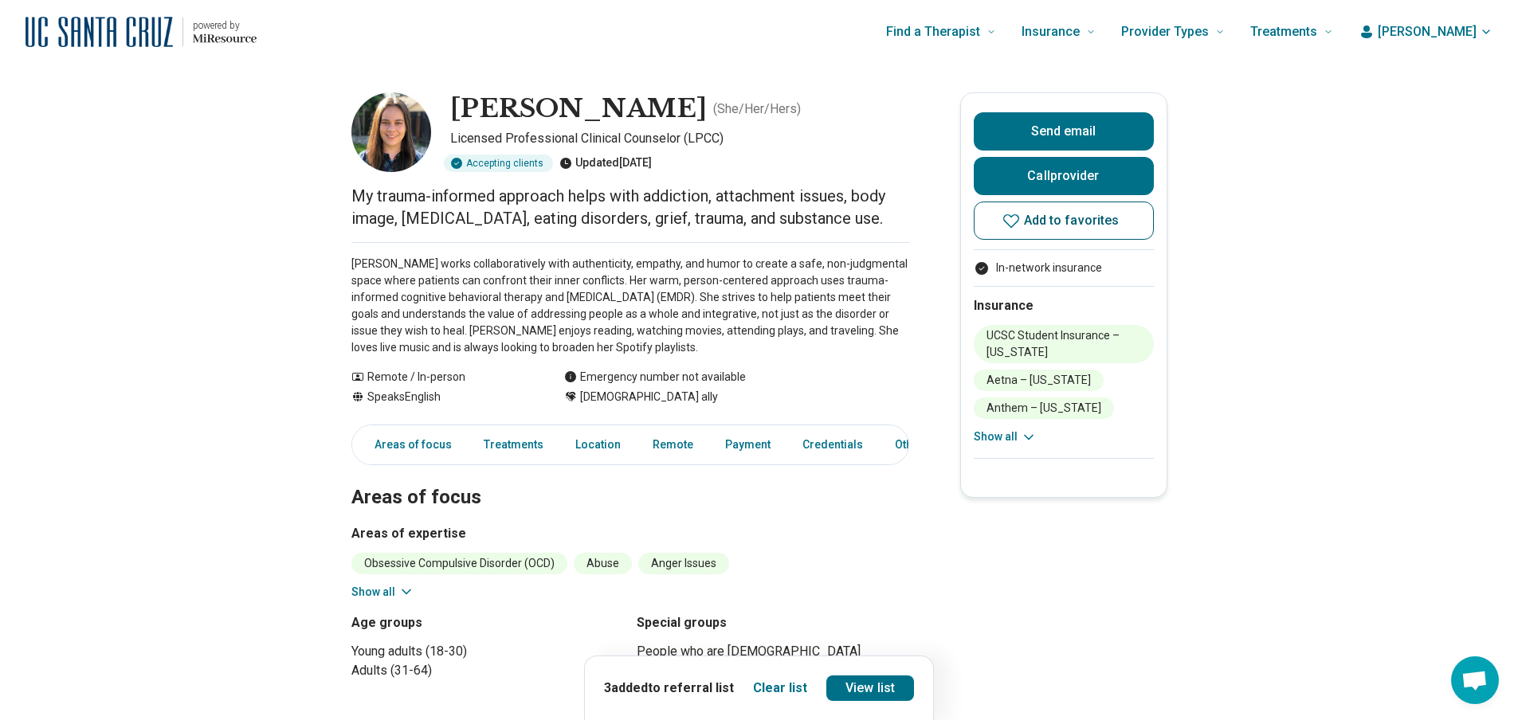
click at [1005, 229] on button "Add to favorites" at bounding box center [1064, 221] width 180 height 38
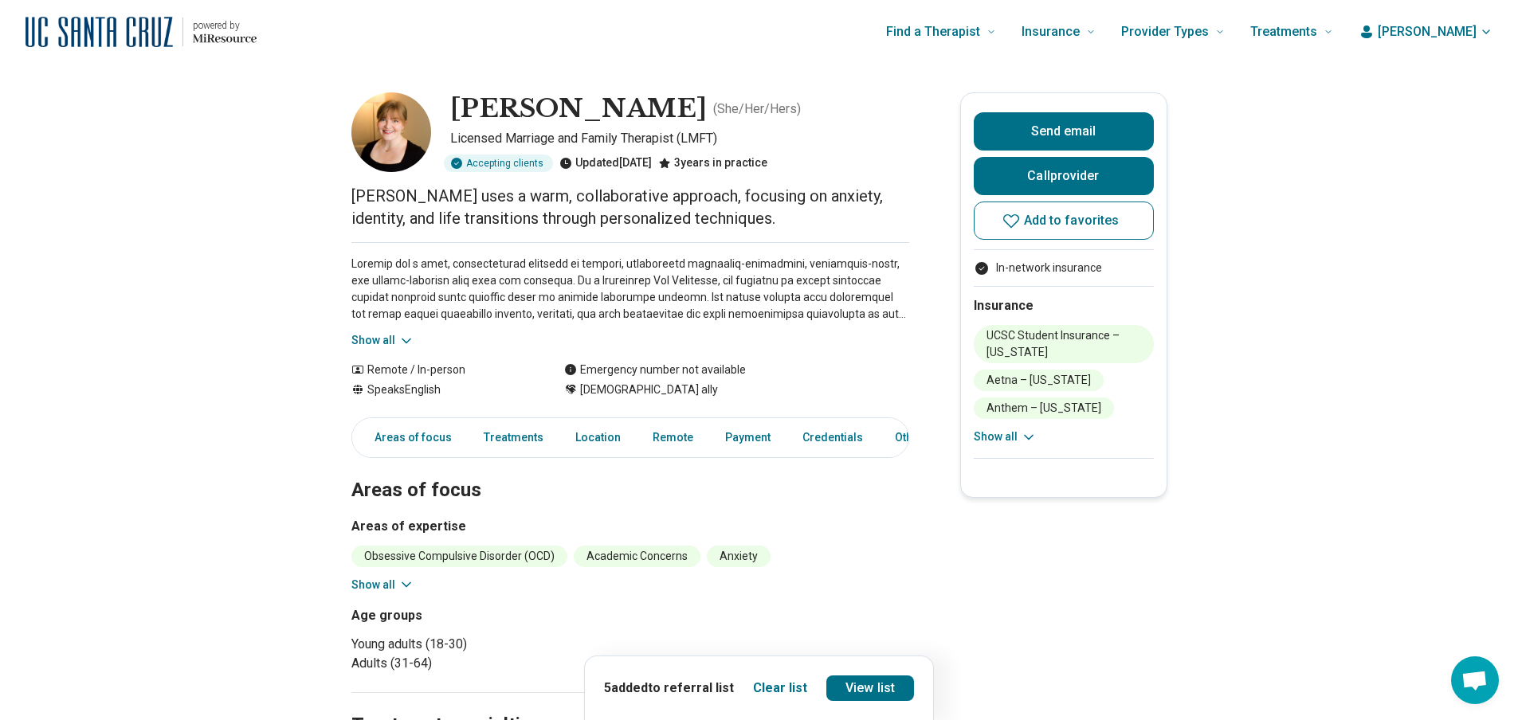
click at [418, 337] on div "Show all" at bounding box center [630, 295] width 558 height 107
click at [410, 340] on icon at bounding box center [406, 341] width 16 height 16
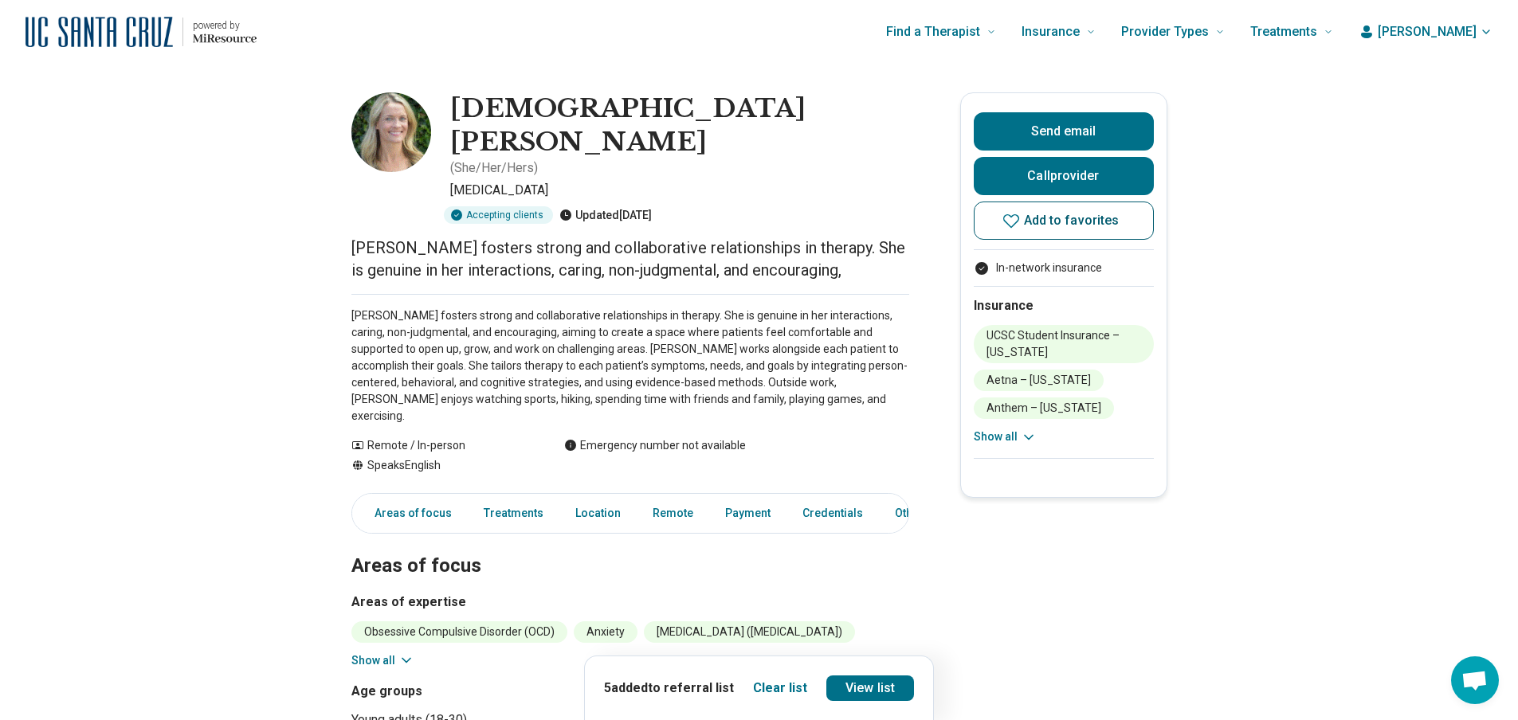
click at [1007, 225] on button "Add to favorites" at bounding box center [1064, 221] width 180 height 38
